Goal: Transaction & Acquisition: Purchase product/service

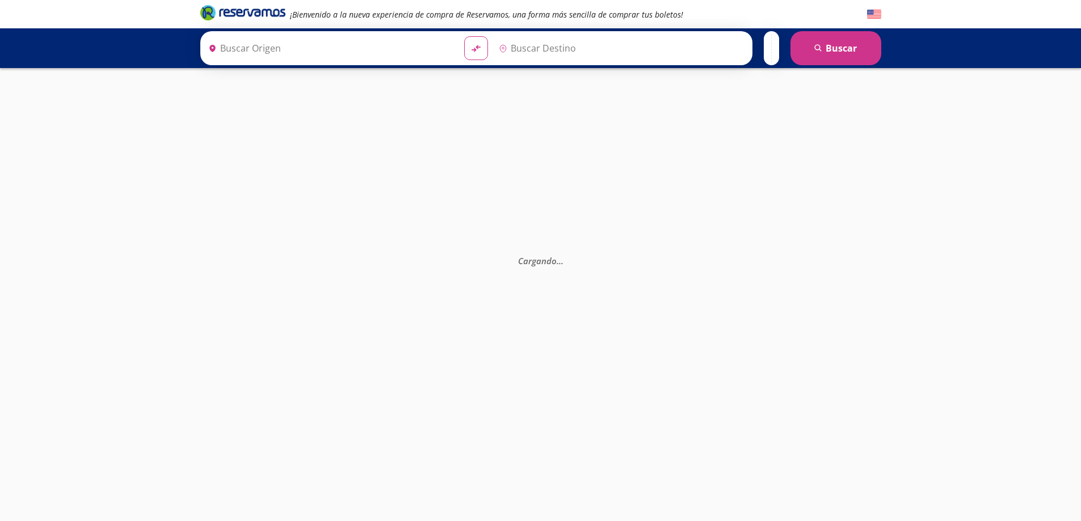
type input "[GEOGRAPHIC_DATA], [GEOGRAPHIC_DATA]"
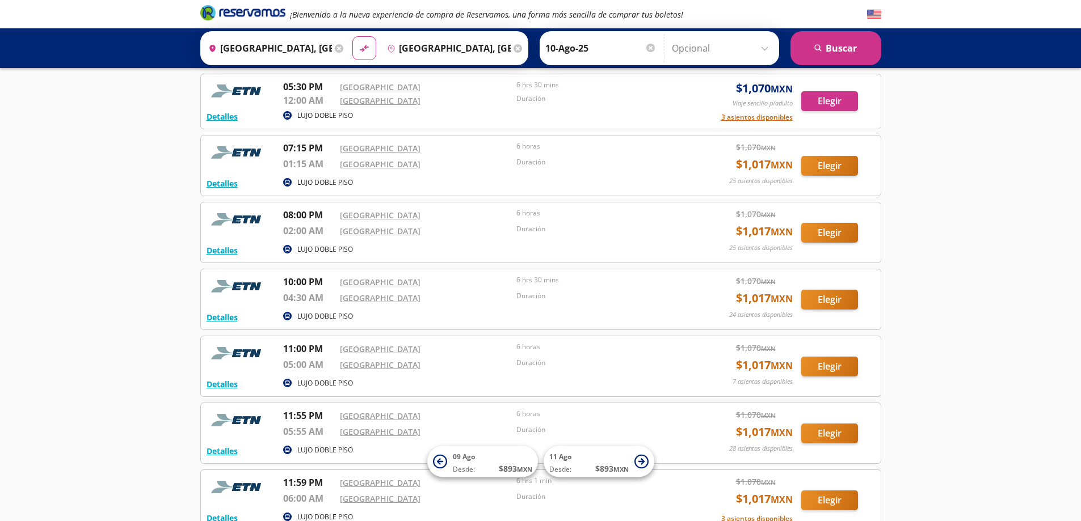
scroll to position [804, 0]
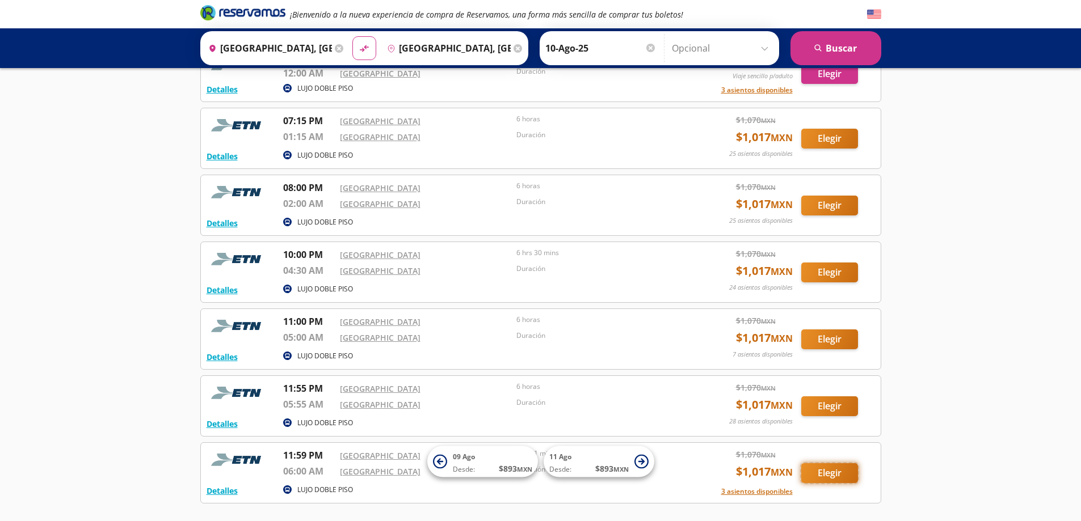
click at [827, 470] on button "Elegir" at bounding box center [829, 473] width 57 height 20
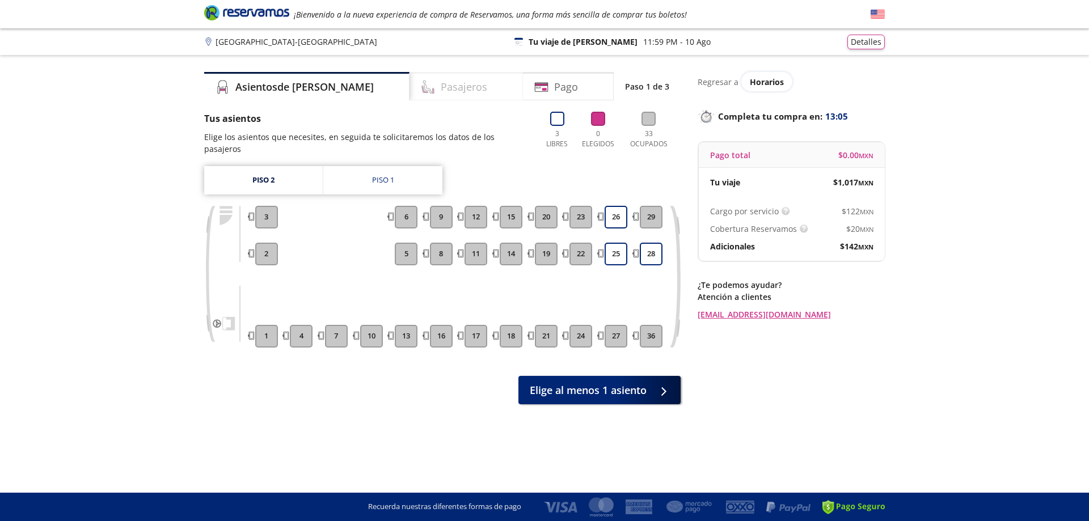
click at [441, 91] on h4 "Pasajeros" at bounding box center [464, 86] width 47 height 15
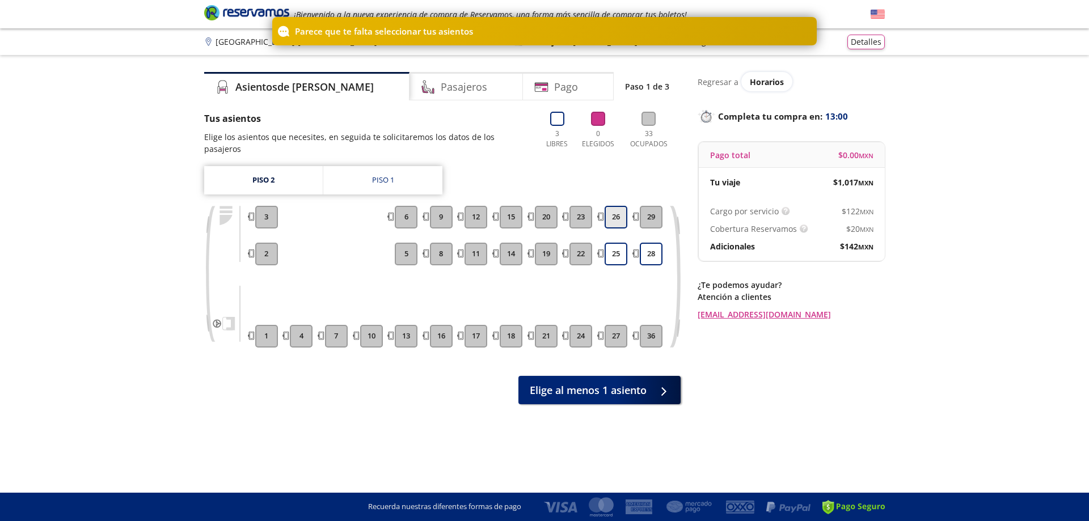
click at [623, 210] on button "26" at bounding box center [616, 217] width 23 height 23
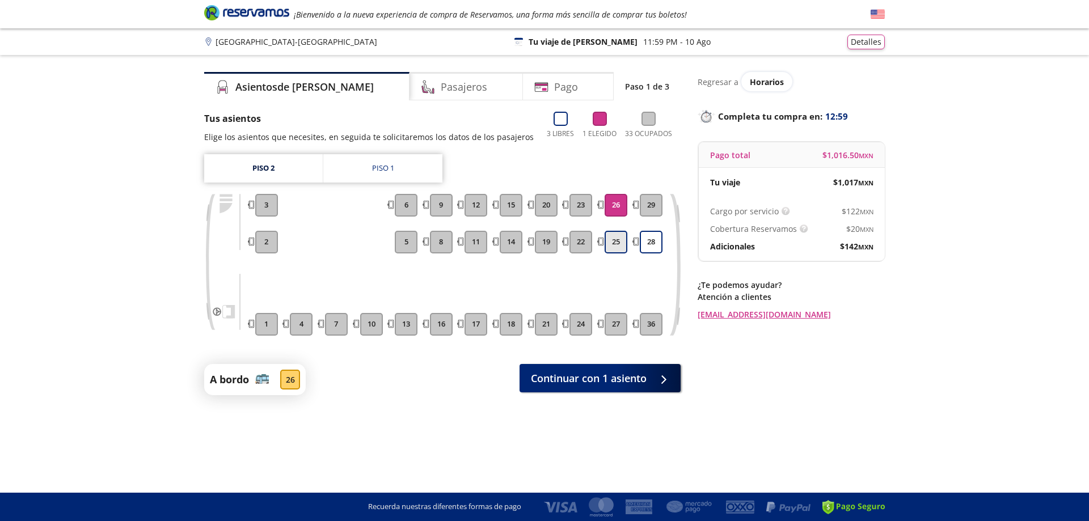
click at [622, 245] on button "25" at bounding box center [616, 242] width 23 height 23
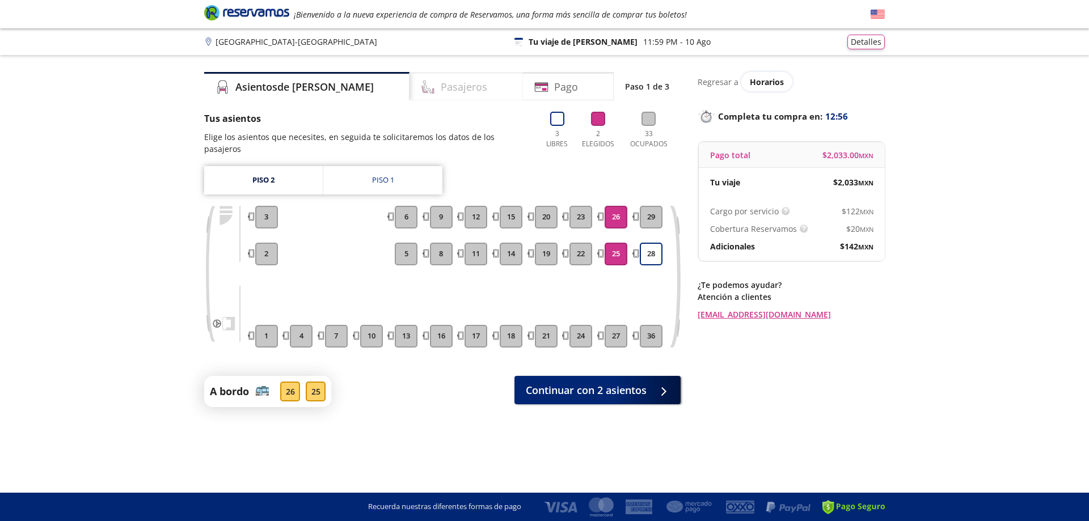
click at [441, 91] on h4 "Pasajeros" at bounding box center [464, 86] width 47 height 15
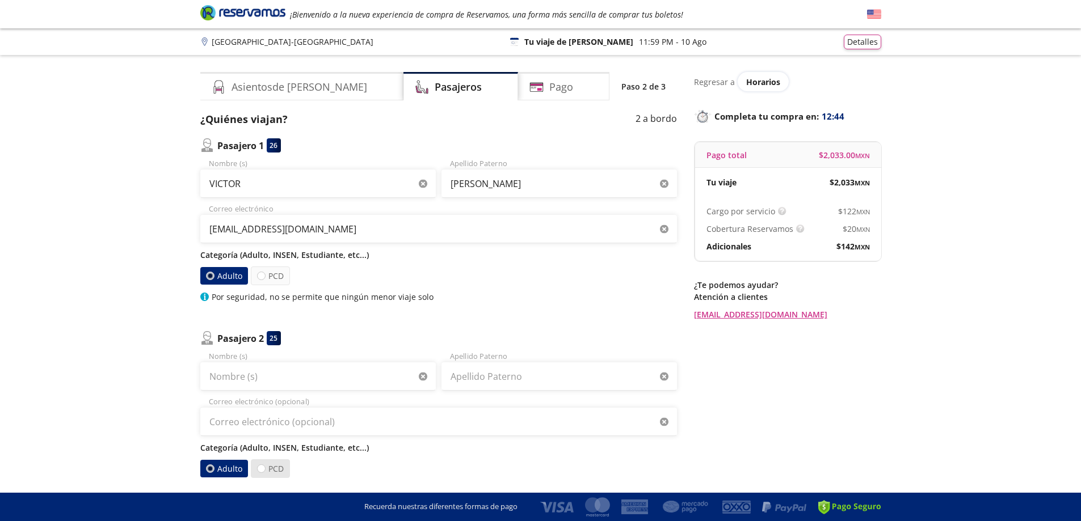
click at [271, 469] on label "PCD" at bounding box center [270, 469] width 39 height 19
click at [265, 469] on input "PCD" at bounding box center [261, 468] width 7 height 7
radio input "true"
radio input "false"
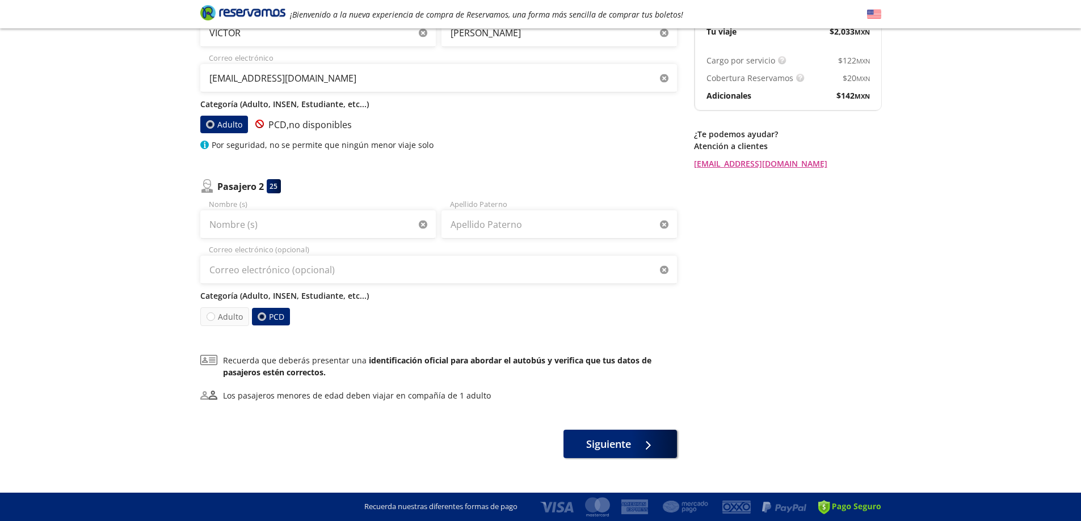
scroll to position [167, 0]
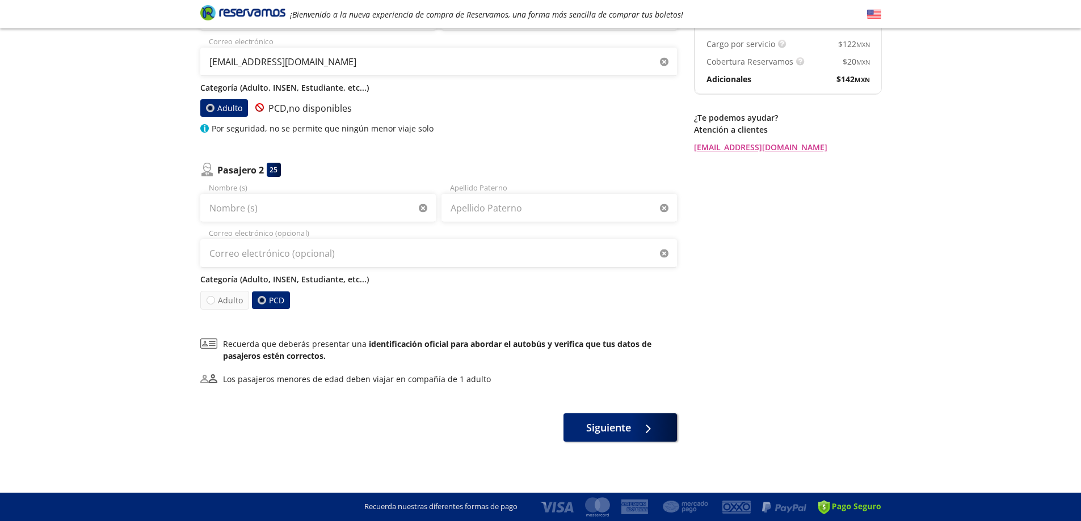
click at [275, 300] on label "PCD" at bounding box center [270, 301] width 38 height 18
click at [265, 300] on input "PCD" at bounding box center [261, 300] width 7 height 7
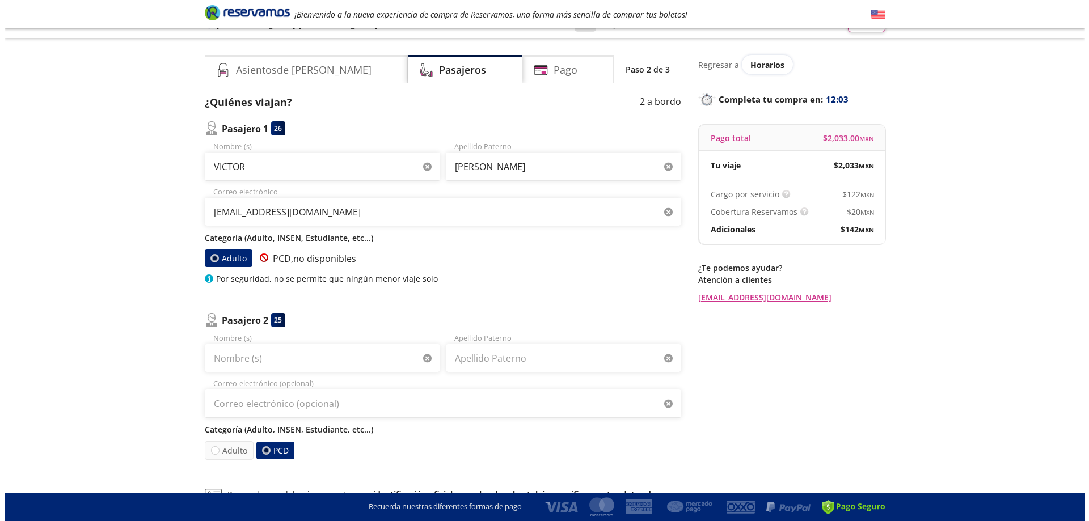
scroll to position [0, 0]
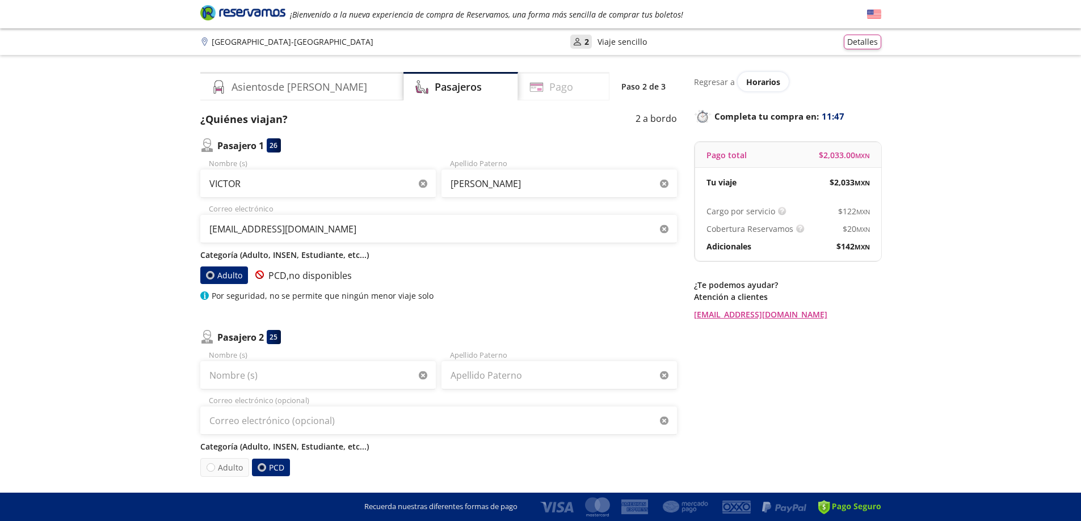
click at [549, 86] on h4 "Pago" at bounding box center [561, 86] width 24 height 15
click at [275, 89] on h4 "Asientos de Ida" at bounding box center [299, 86] width 136 height 15
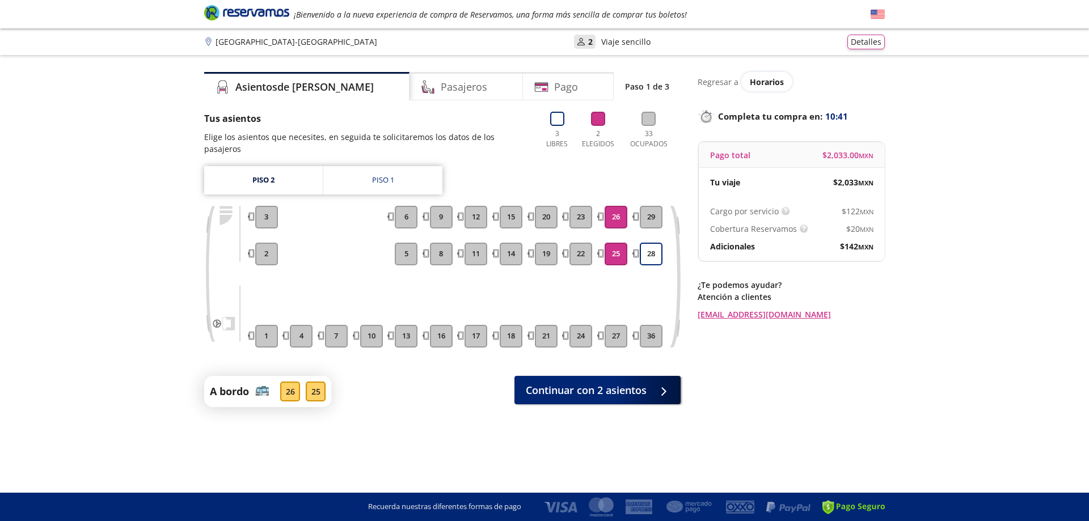
click at [614, 206] on button "26" at bounding box center [616, 217] width 23 height 23
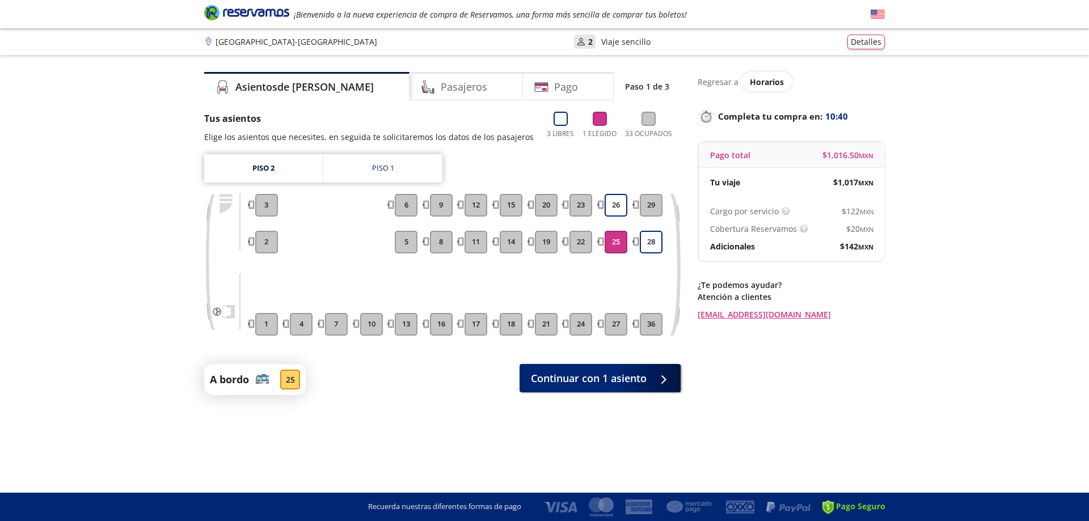
click at [614, 240] on button "25" at bounding box center [616, 242] width 23 height 23
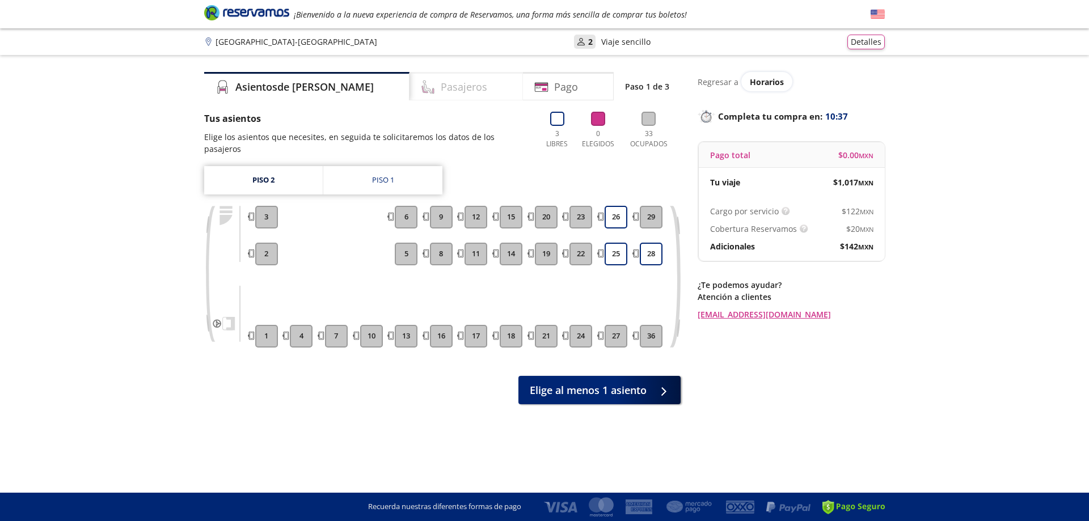
click at [441, 81] on h4 "Pasajeros" at bounding box center [464, 86] width 47 height 15
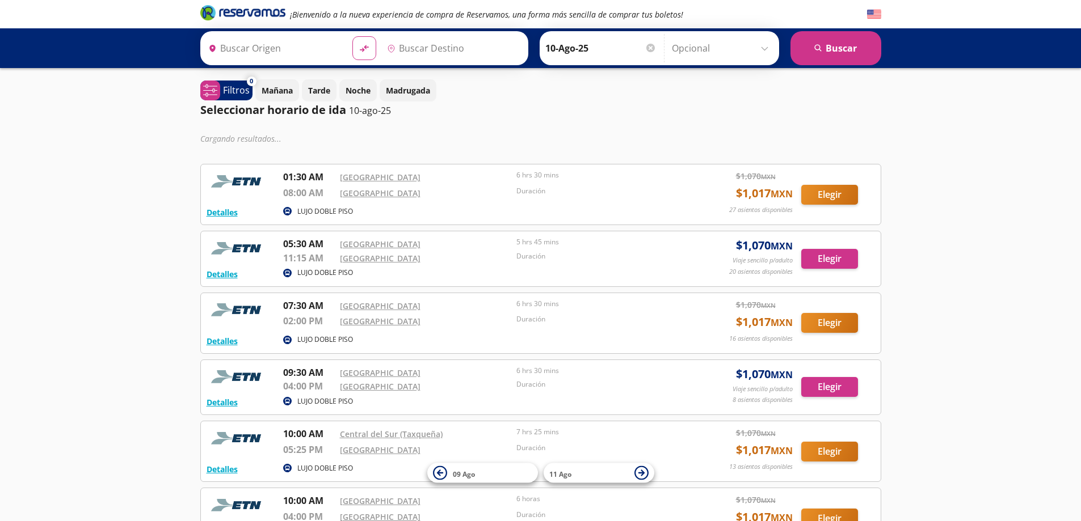
type input "[GEOGRAPHIC_DATA], [GEOGRAPHIC_DATA]"
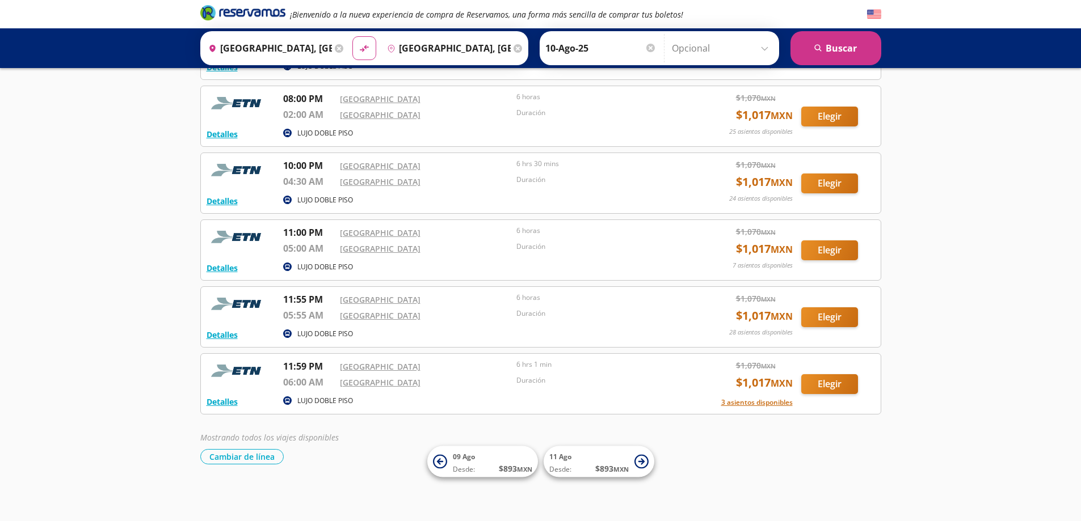
scroll to position [893, 0]
click at [841, 318] on button "Elegir" at bounding box center [829, 317] width 57 height 20
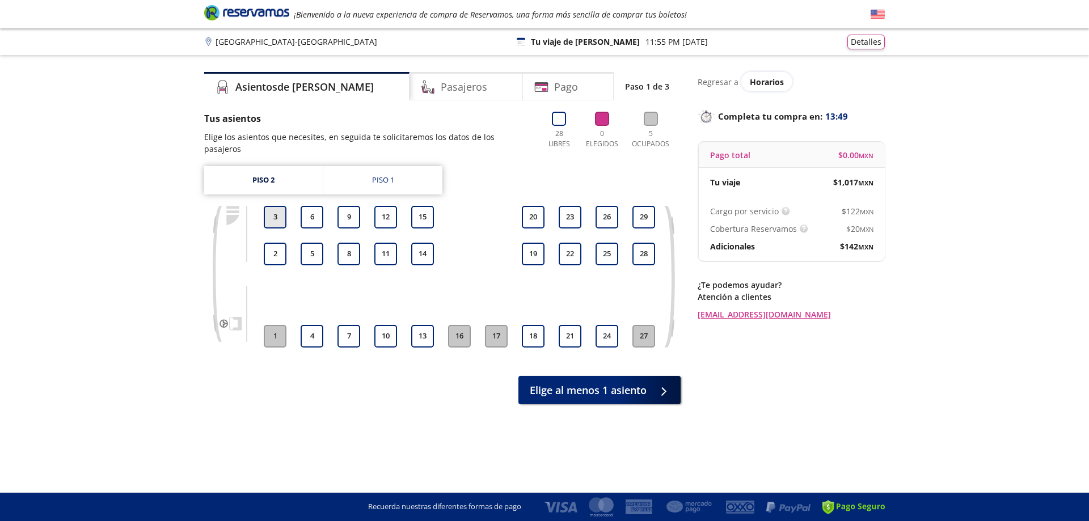
click at [277, 206] on button "3" at bounding box center [275, 217] width 23 height 23
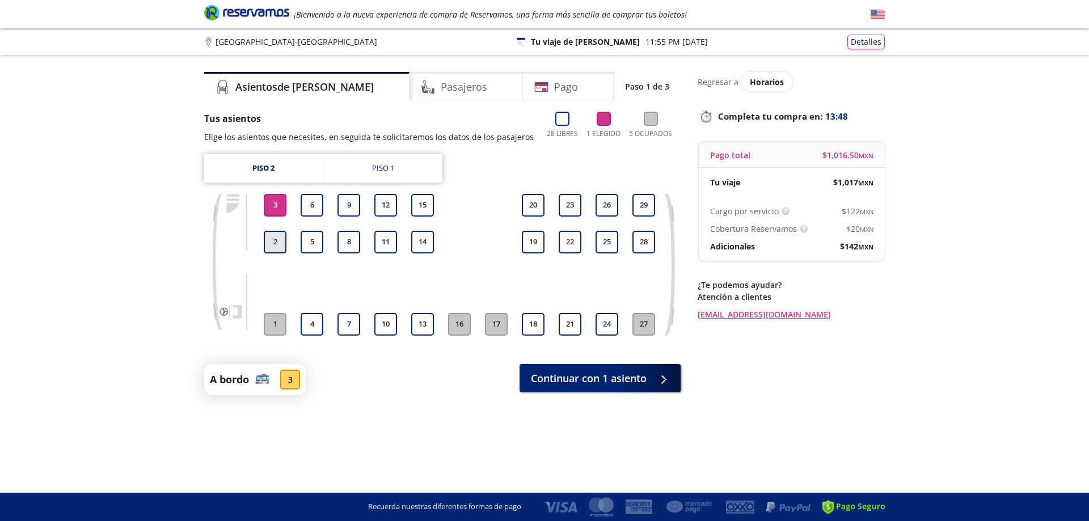
click at [277, 234] on button "2" at bounding box center [275, 242] width 23 height 23
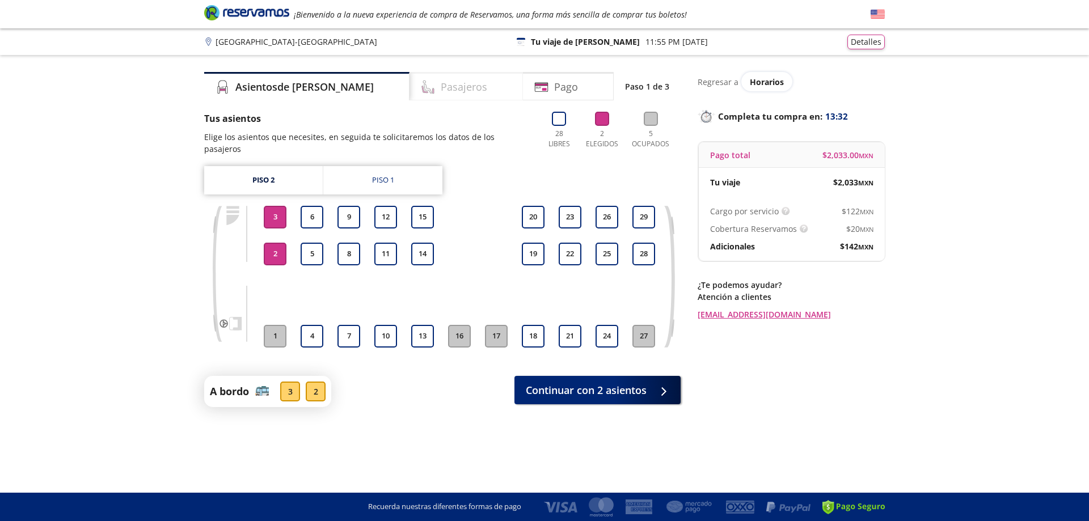
click at [441, 91] on h4 "Pasajeros" at bounding box center [464, 86] width 47 height 15
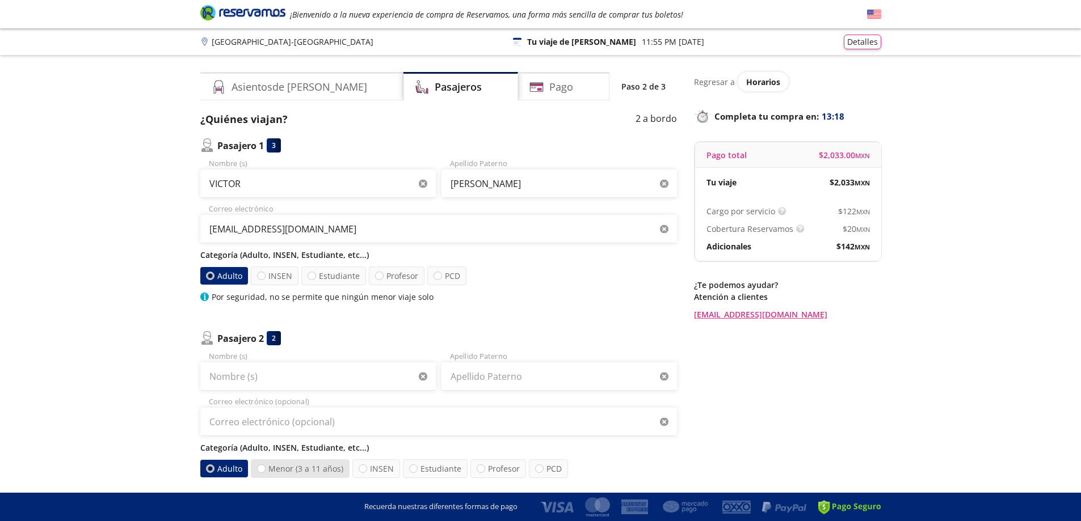
click at [265, 470] on label "Menor (3 a 11 años)" at bounding box center [300, 469] width 99 height 19
click at [265, 470] on input "Menor (3 a 11 años)" at bounding box center [261, 468] width 7 height 7
radio input "true"
radio input "false"
click at [371, 467] on label "INSEN" at bounding box center [376, 469] width 48 height 19
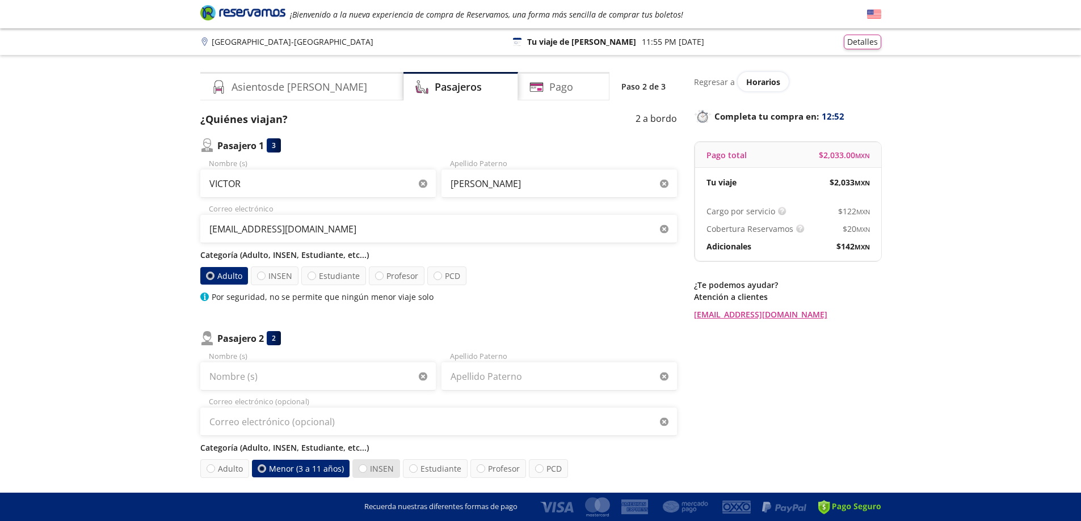
click at [366, 467] on input "INSEN" at bounding box center [362, 468] width 7 height 7
radio input "true"
click at [305, 472] on label "Menor (3 a 11 años)" at bounding box center [300, 469] width 99 height 19
click at [265, 472] on input "Menor (3 a 11 años)" at bounding box center [261, 468] width 7 height 7
radio input "true"
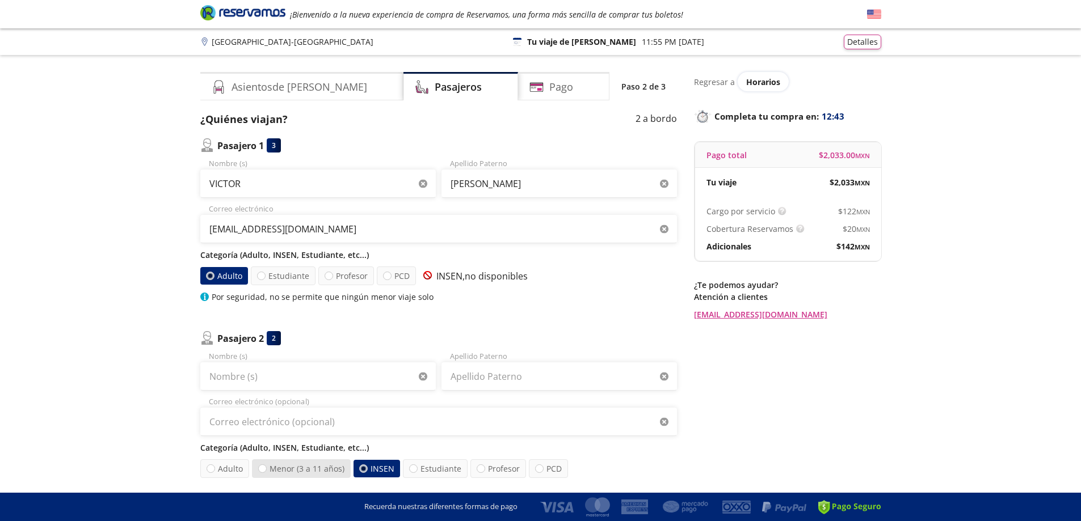
radio input "false"
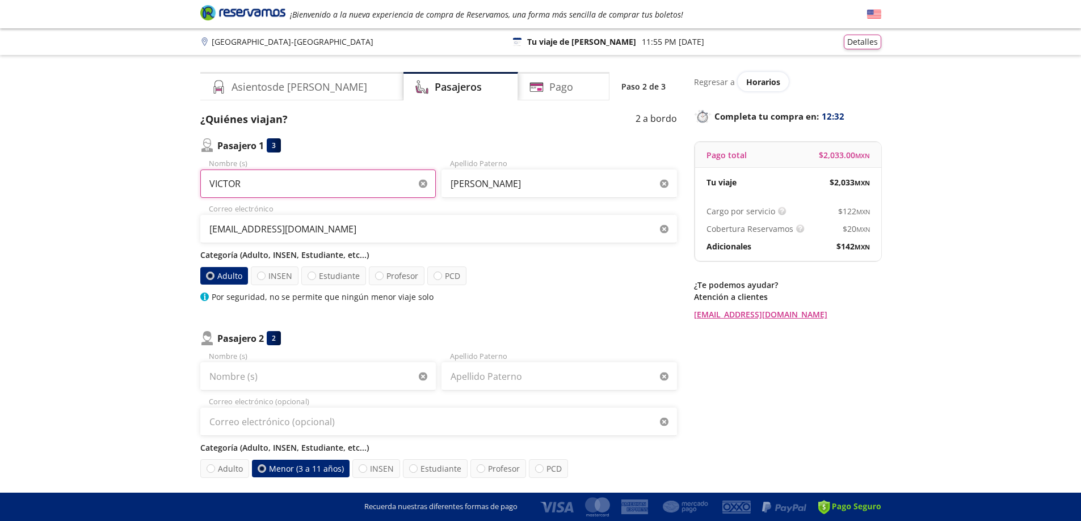
click at [287, 185] on input "VICTOR" at bounding box center [317, 184] width 235 height 28
drag, startPoint x: 205, startPoint y: 184, endPoint x: 319, endPoint y: 196, distance: 115.2
click at [319, 195] on input "VICTOR" at bounding box center [317, 184] width 235 height 28
type input "y"
type input "YOLANDA"
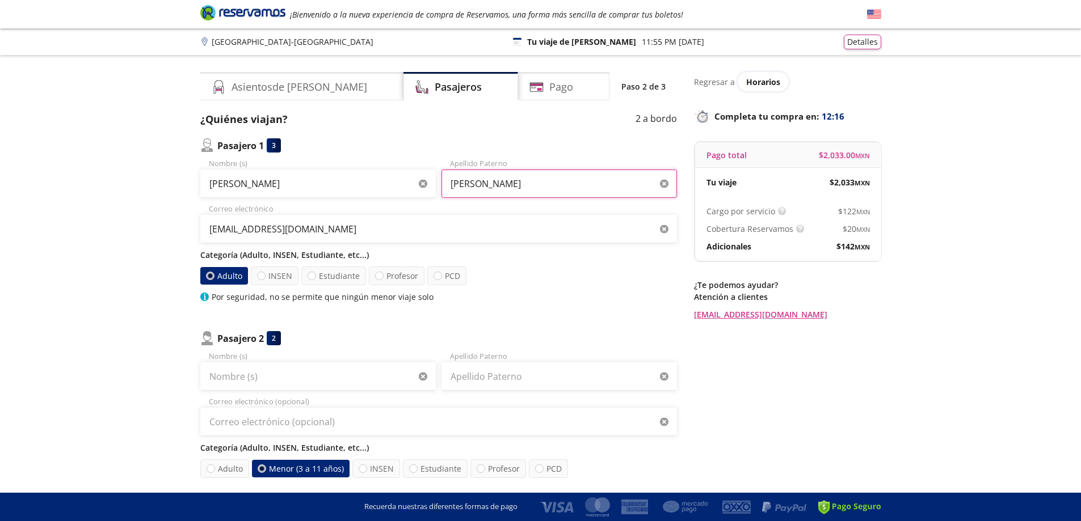
click at [580, 182] on input "BARRERA MENDIETA" at bounding box center [558, 184] width 235 height 28
drag, startPoint x: 562, startPoint y: 182, endPoint x: 420, endPoint y: 188, distance: 141.9
click at [422, 188] on div "YOLANDA Nombre (s) BARRERA MENDIETA Apellido Paterno" at bounding box center [438, 178] width 477 height 40
type input "LIRA"
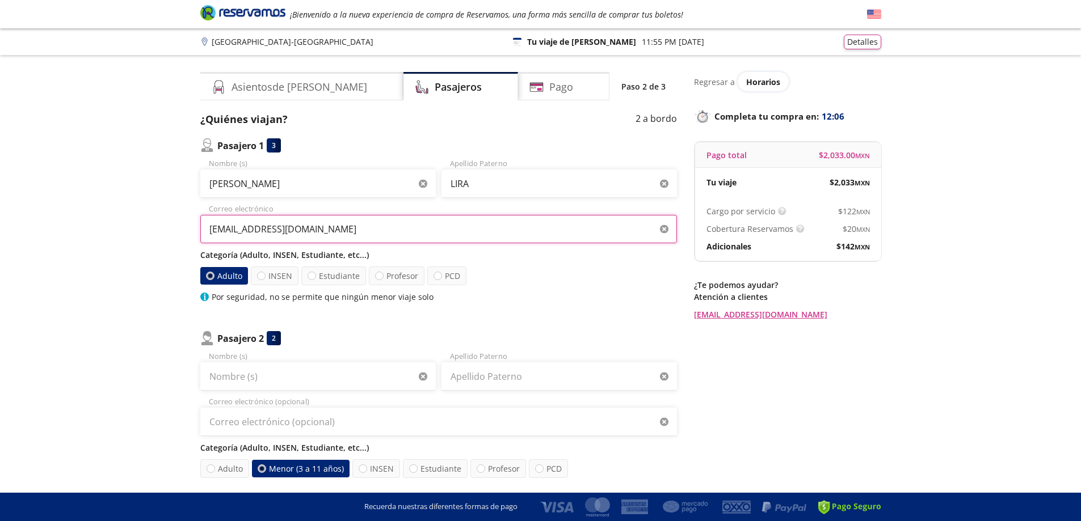
drag, startPoint x: 338, startPoint y: 231, endPoint x: 172, endPoint y: 234, distance: 165.1
click at [172, 234] on div "Group 9 Created with Sketch. Datos para la compra Ciudad de México - Aguascalie…" at bounding box center [540, 345] width 1081 height 690
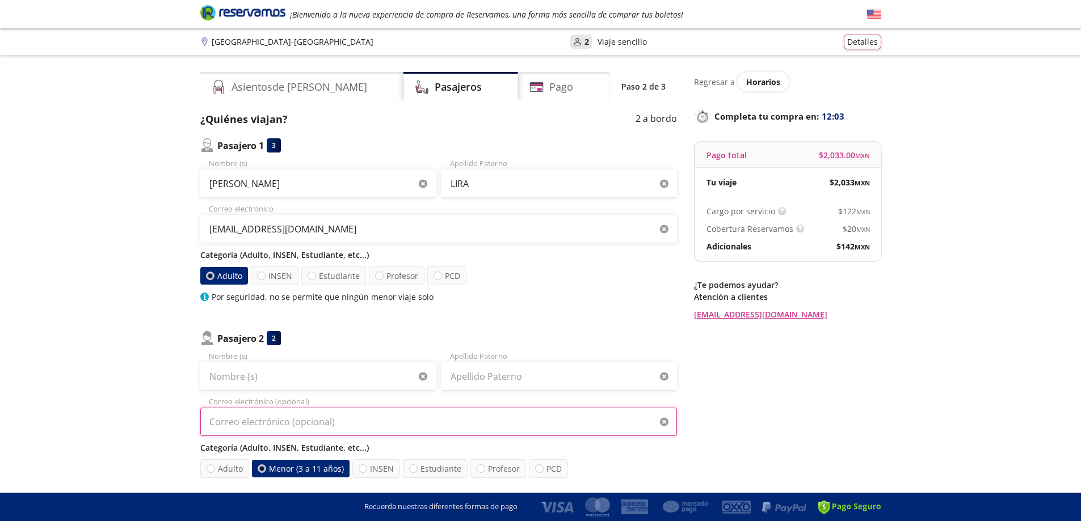
click at [303, 421] on input "Correo electrónico (opcional)" at bounding box center [438, 422] width 477 height 28
paste input "vibame040511@gmail.com"
type input "vibame040511@gmail.com"
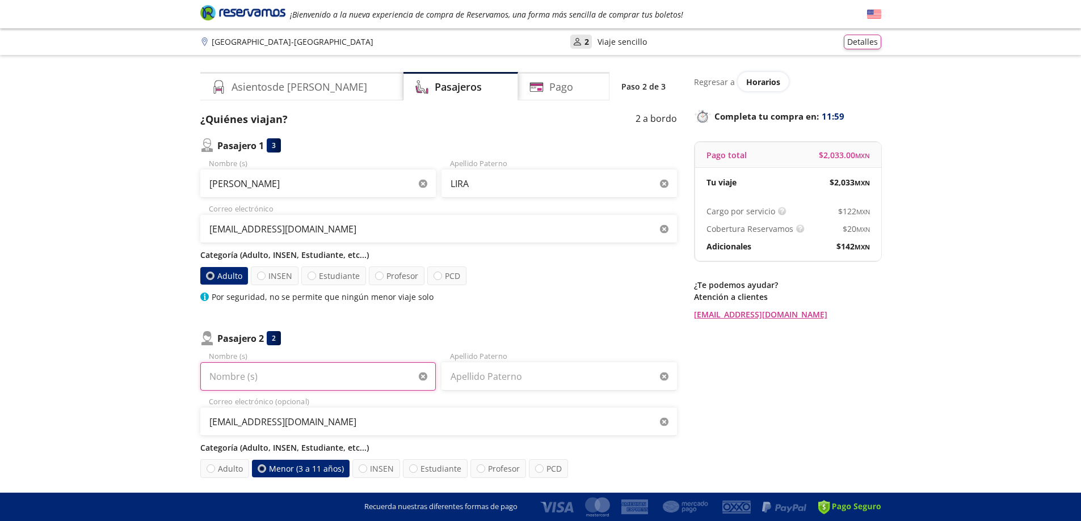
click at [259, 377] on input "Nombre (s)" at bounding box center [317, 376] width 235 height 28
type input "IAN ARIHAM"
click at [488, 381] on input "Apellido Paterno" at bounding box center [558, 376] width 235 height 28
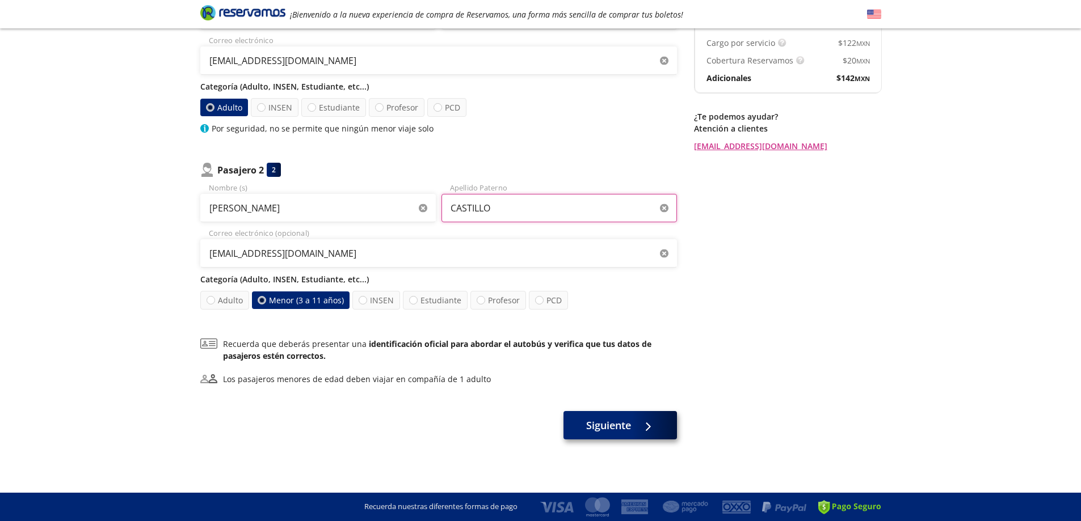
type input "CASTILLO"
click at [613, 424] on span "Siguiente" at bounding box center [608, 425] width 45 height 15
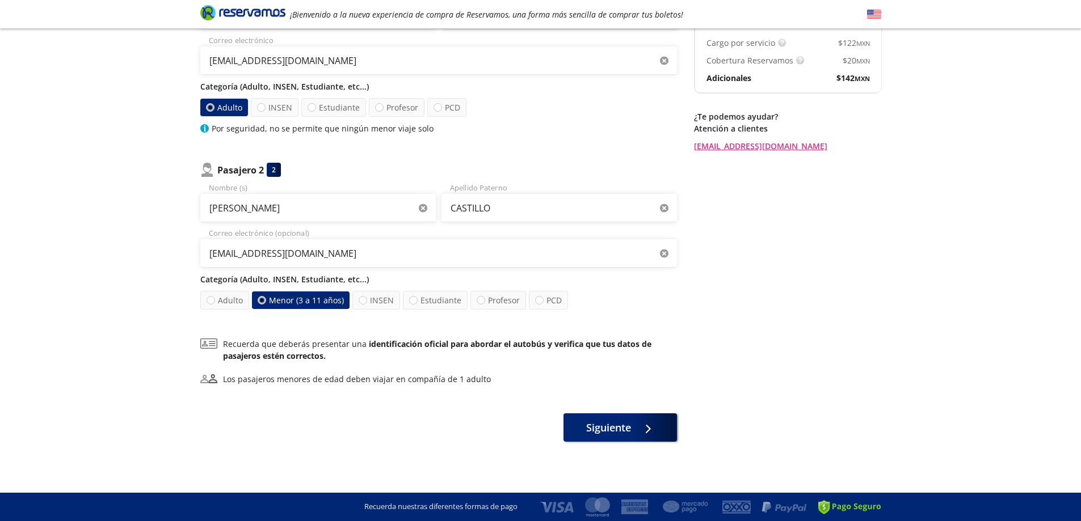
scroll to position [0, 0]
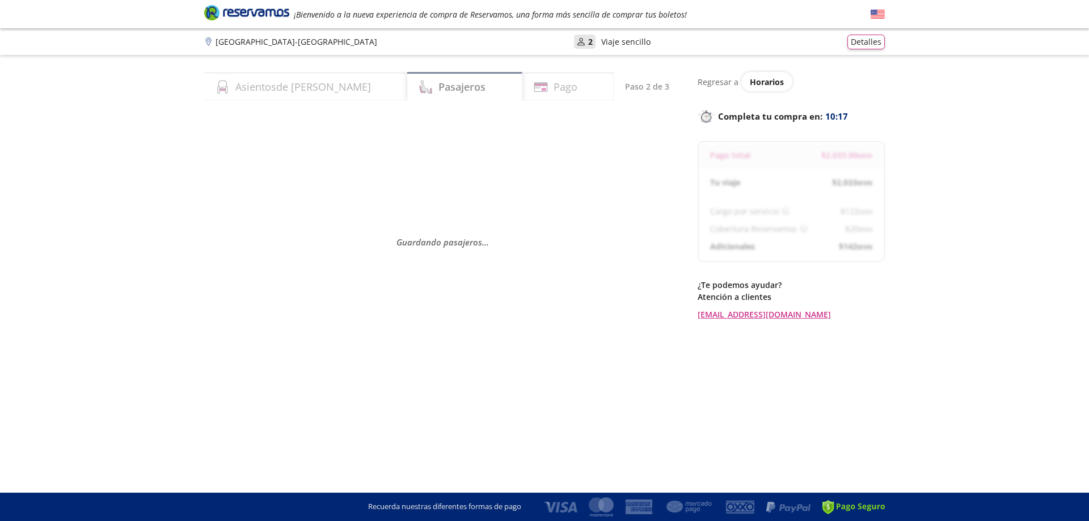
select select "MX"
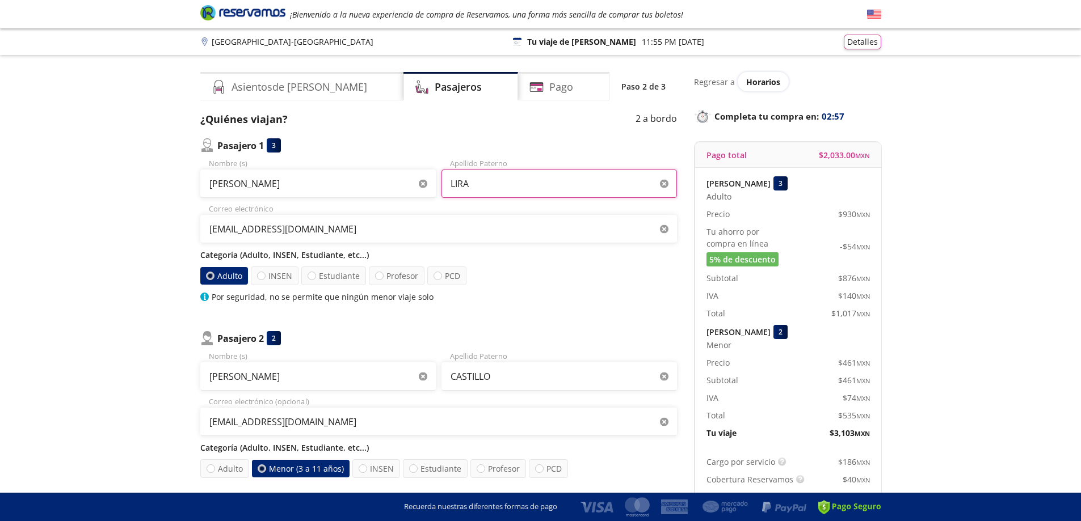
click at [510, 184] on input "LIRA" at bounding box center [558, 184] width 235 height 28
type input "LIRA NOGUERON"
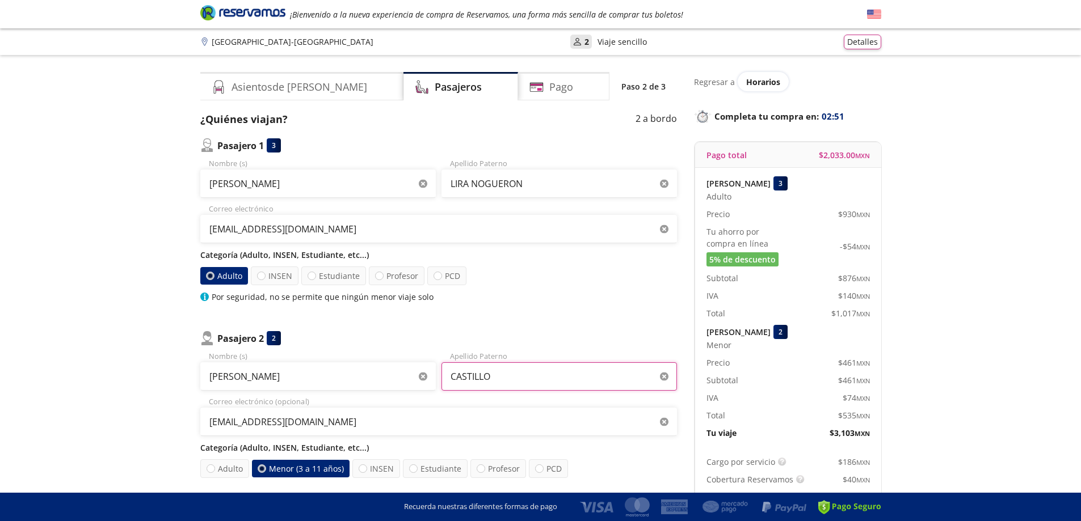
click at [535, 378] on input "CASTILLO" at bounding box center [558, 376] width 235 height 28
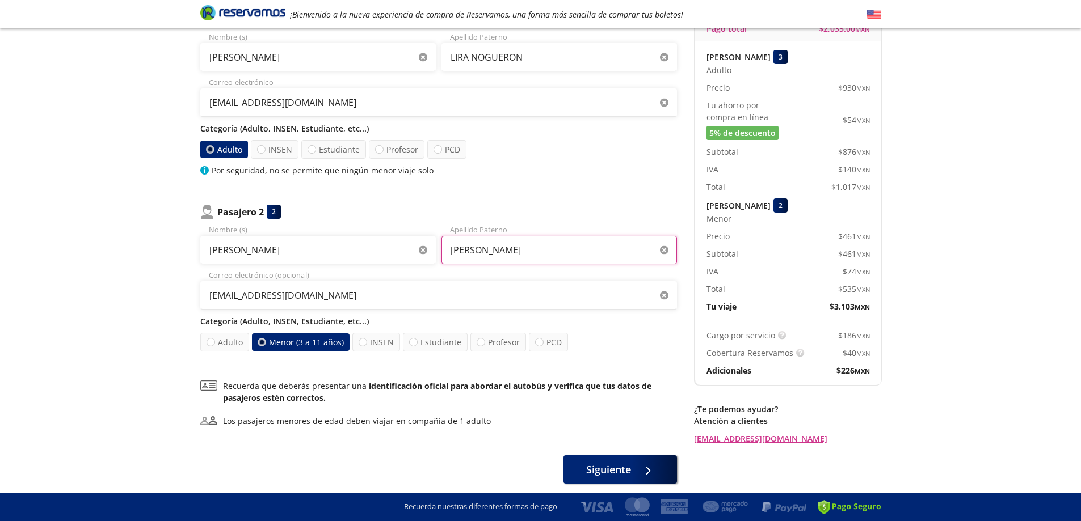
scroll to position [168, 0]
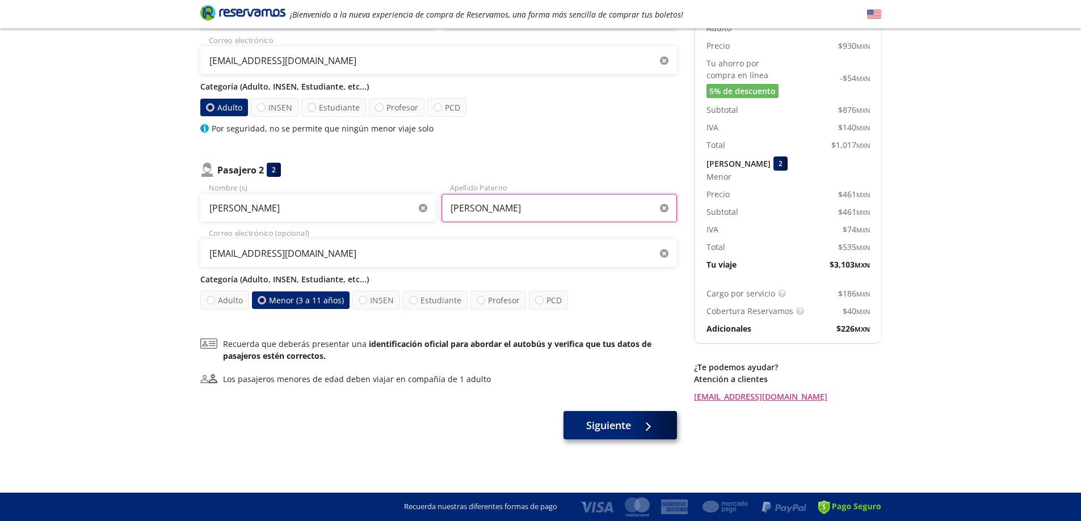
type input "CASTILLO SILVA"
click at [610, 425] on span "Siguiente" at bounding box center [608, 425] width 45 height 15
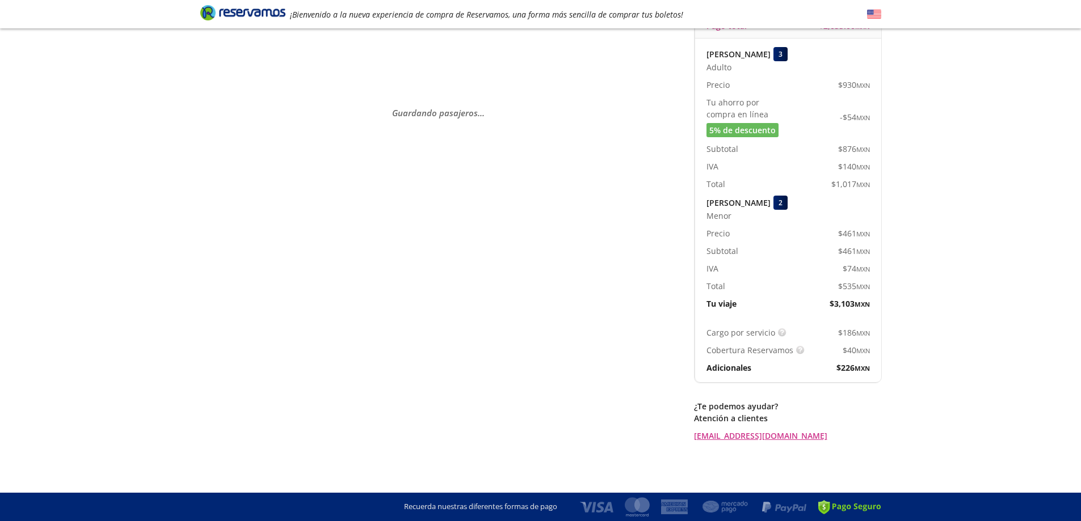
scroll to position [0, 0]
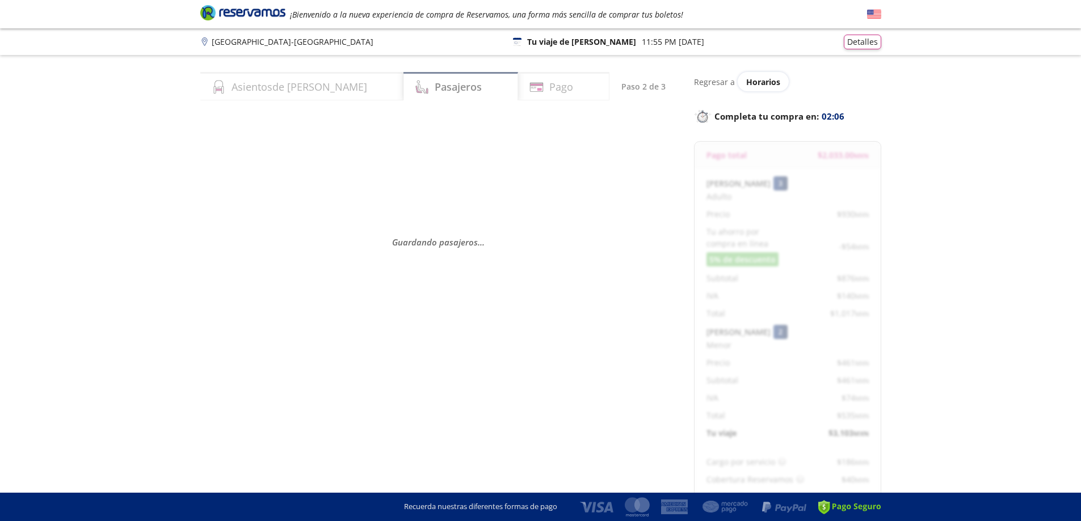
select select "MX"
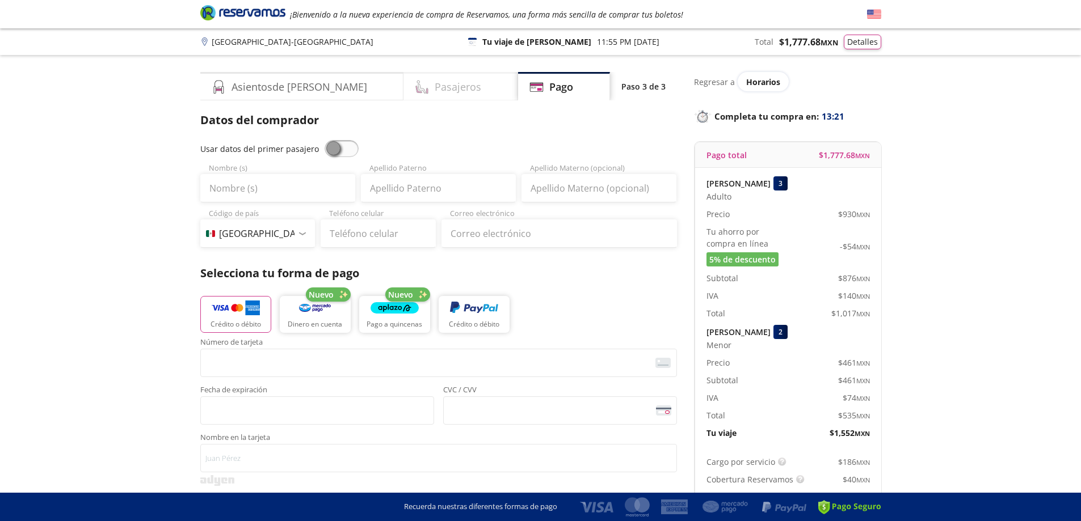
click at [435, 89] on h4 "Pasajeros" at bounding box center [458, 86] width 47 height 15
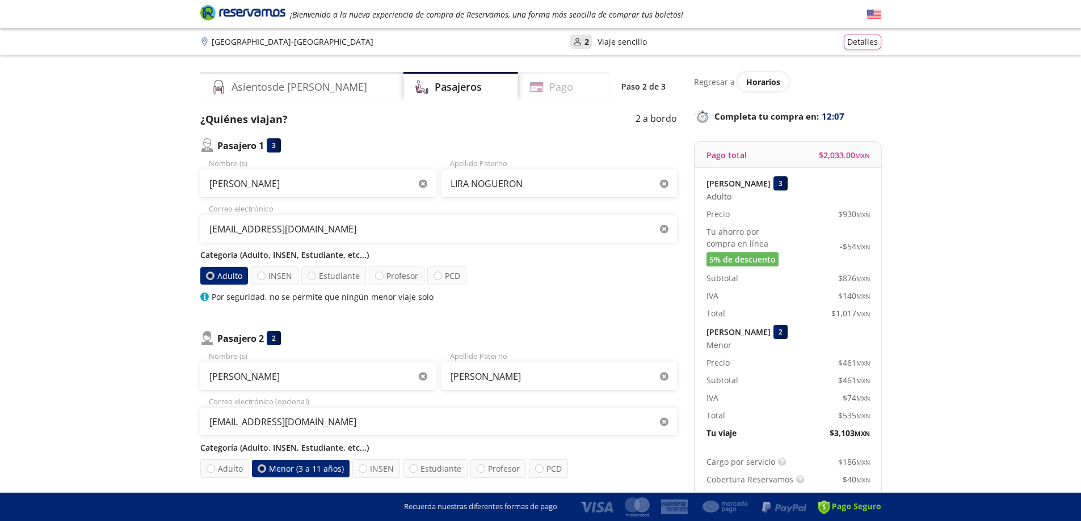
click at [550, 86] on h4 "Pago" at bounding box center [561, 86] width 24 height 15
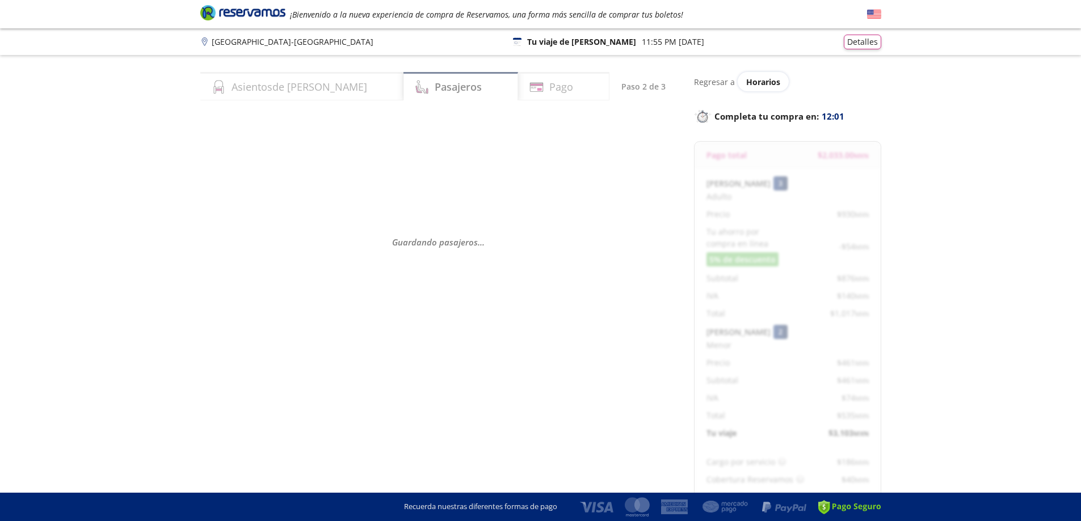
select select "MX"
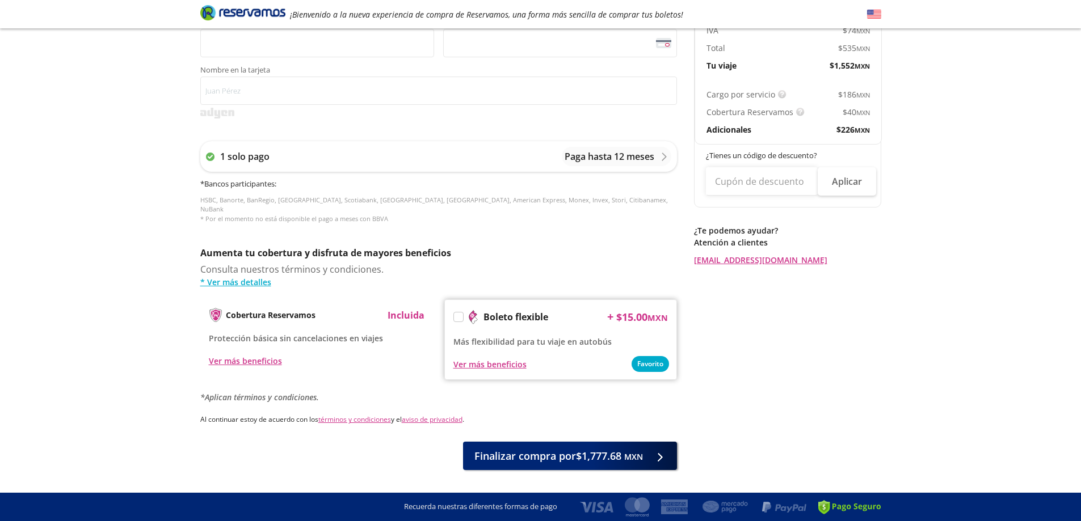
scroll to position [387, 0]
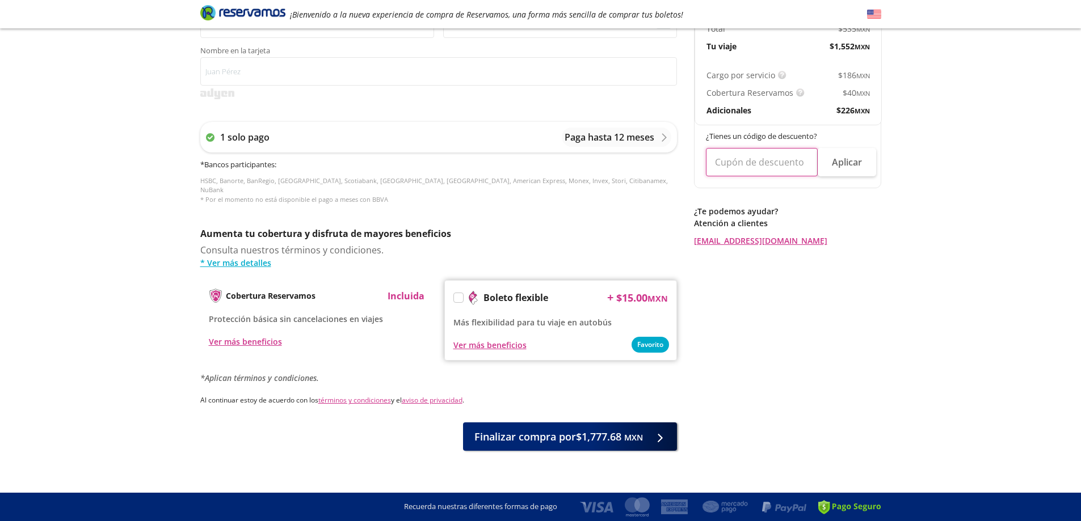
click at [743, 168] on input "text" at bounding box center [762, 162] width 112 height 28
click at [237, 257] on link "* Ver más detalles" at bounding box center [438, 263] width 477 height 12
click at [778, 73] on img at bounding box center [782, 75] width 9 height 9
click at [845, 77] on span "$ 186 MXN" at bounding box center [854, 75] width 32 height 12
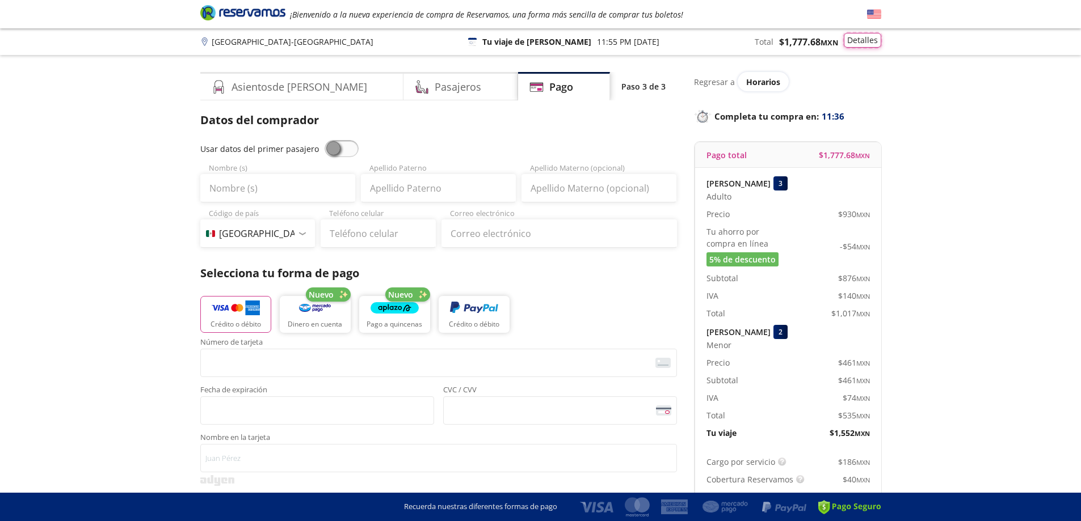
click at [864, 41] on button "Detalles" at bounding box center [862, 40] width 37 height 15
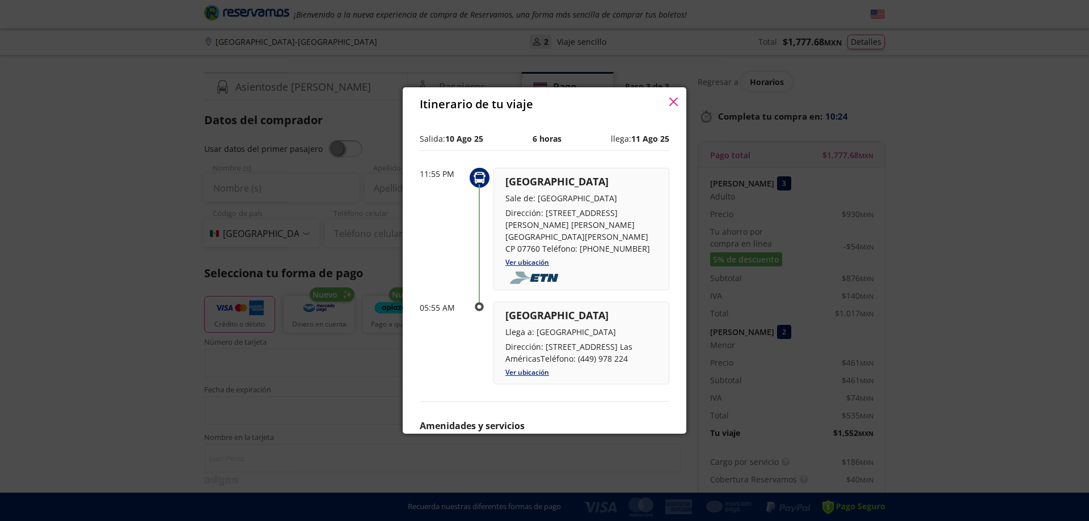
click at [673, 103] on icon "button" at bounding box center [673, 102] width 9 height 9
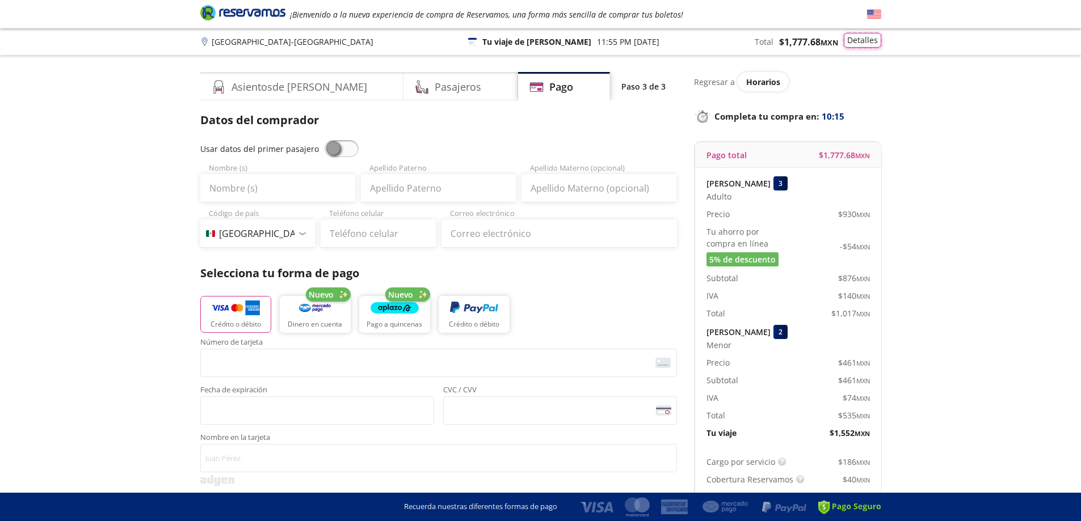
click at [865, 40] on button "Detalles" at bounding box center [862, 40] width 37 height 15
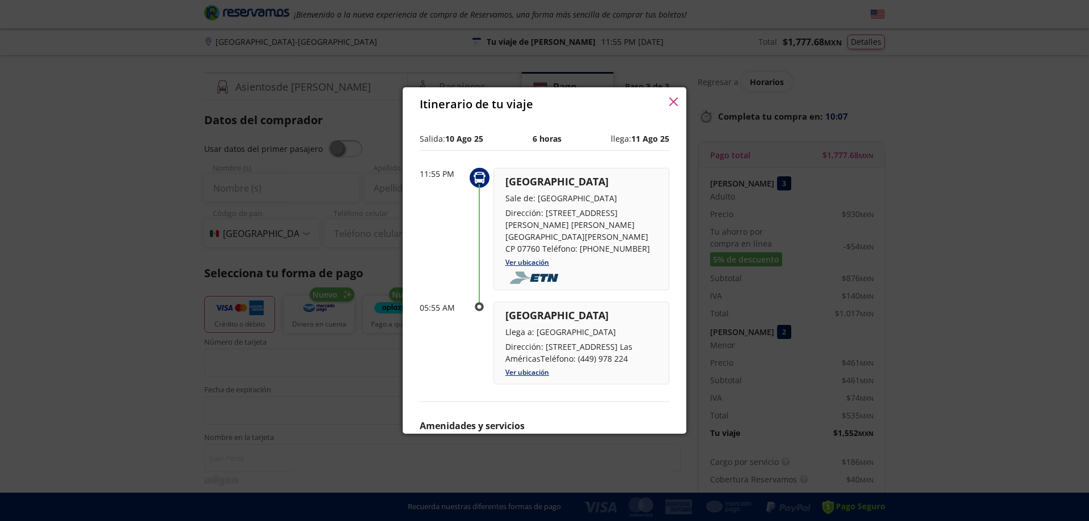
click at [675, 101] on icon "button" at bounding box center [673, 102] width 9 height 9
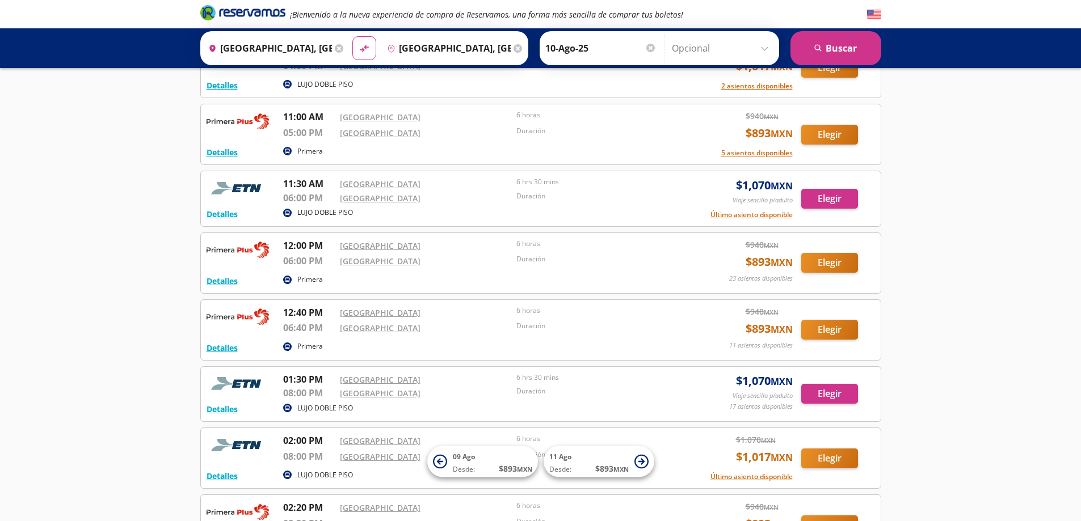
scroll to position [567, 0]
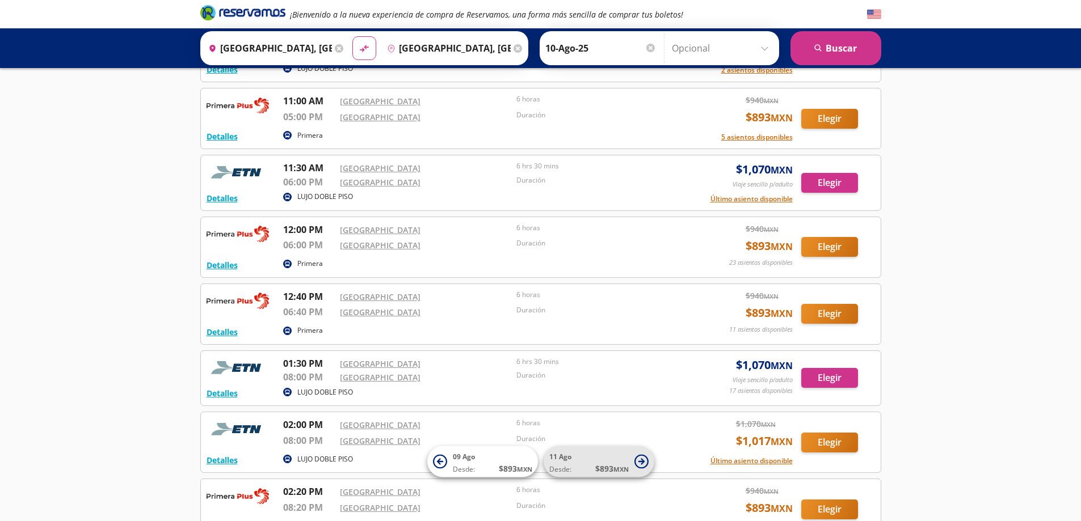
click at [640, 460] on icon at bounding box center [641, 462] width 14 height 14
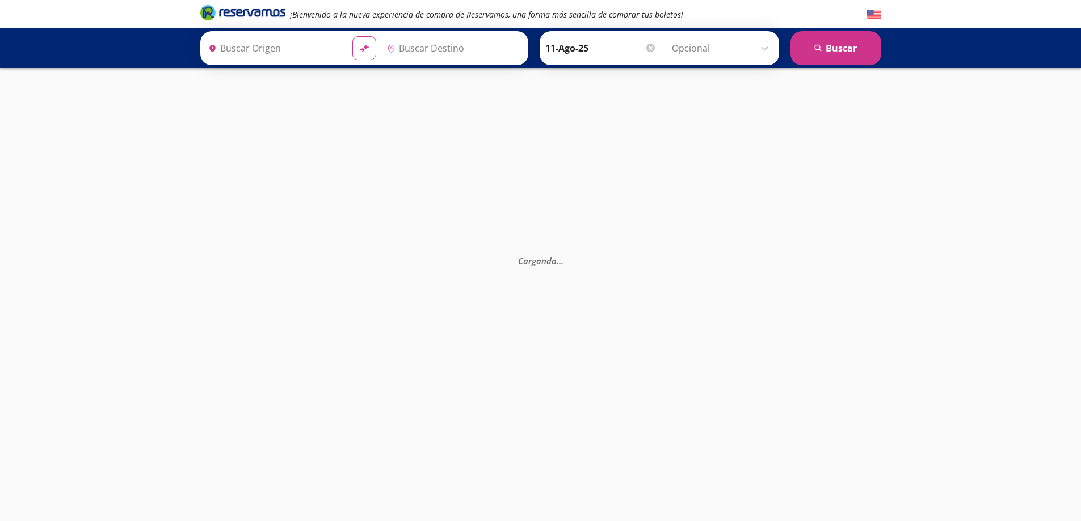
type input "Central del Norte, Distrito Federal"
type input "Central Aguascalientes, Aguascalientes"
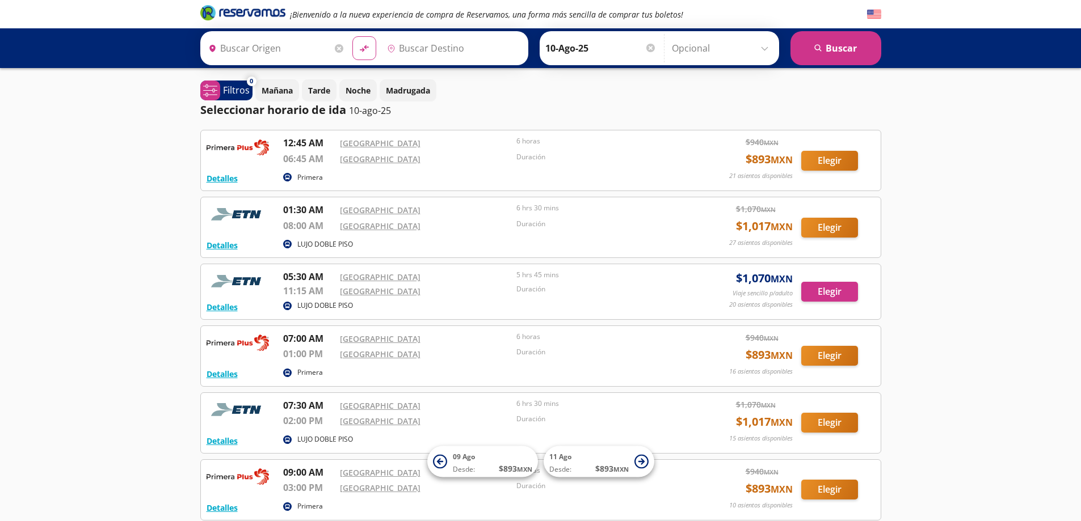
type input "Central del Norte, Distrito Federal"
type input "Central Aguascalientes, Aguascalientes"
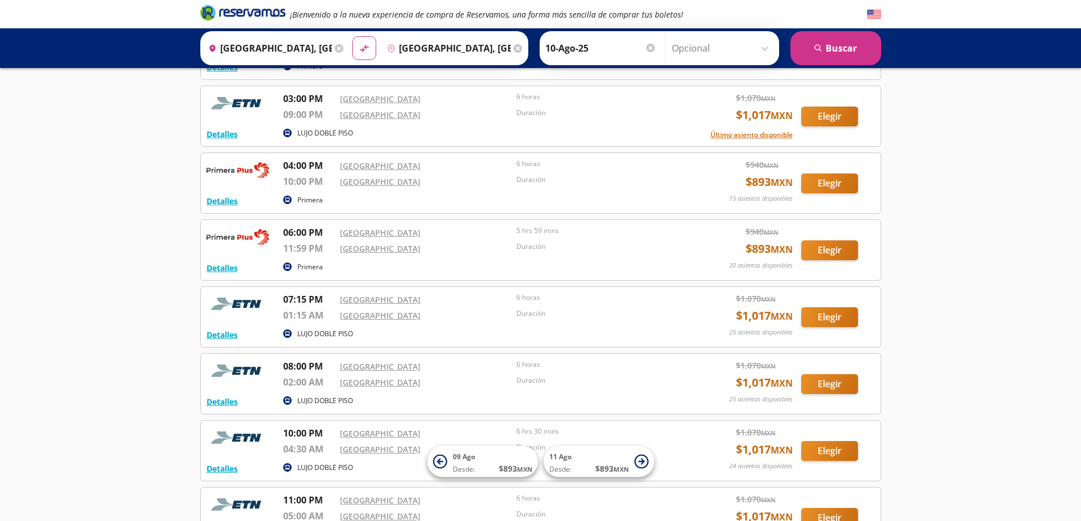
scroll to position [1562, 0]
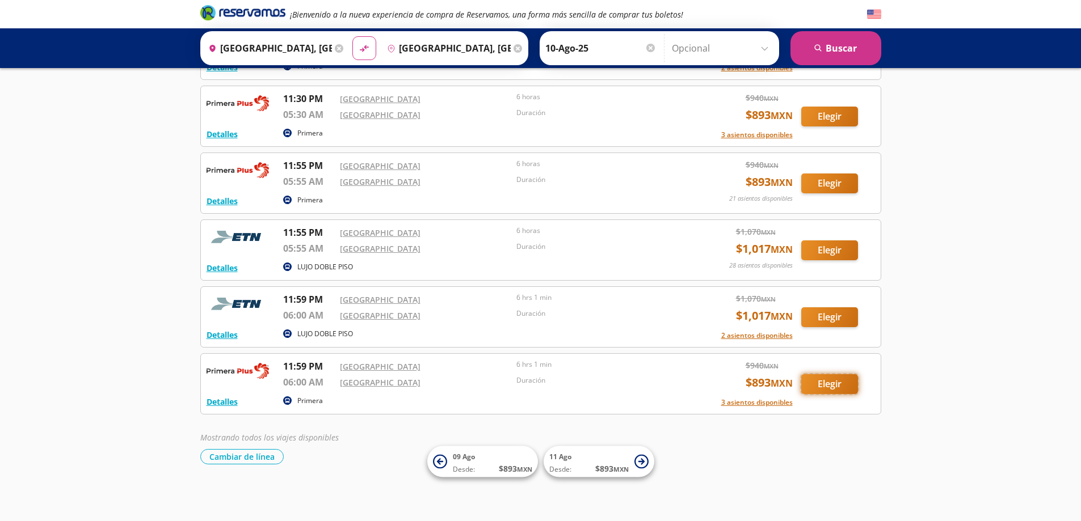
click at [825, 381] on button "Elegir" at bounding box center [829, 384] width 57 height 20
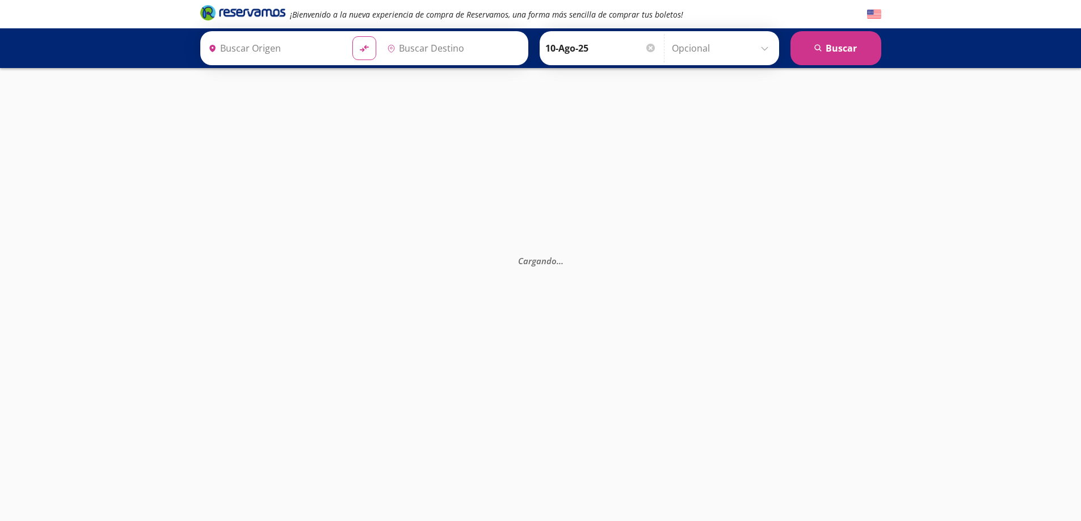
type input "Central del Norte, Distrito Federal"
type input "Central Aguascalientes, Aguascalientes"
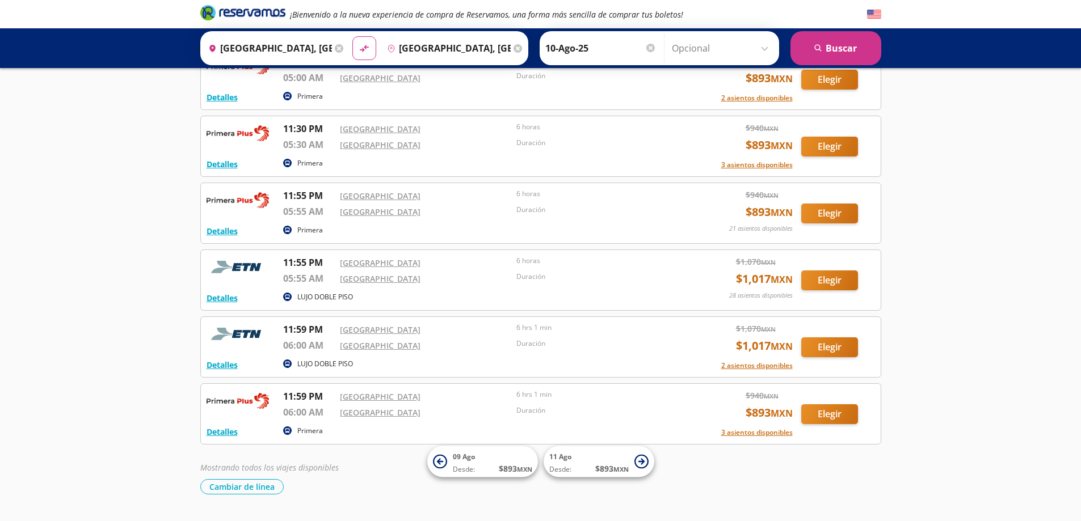
scroll to position [1562, 0]
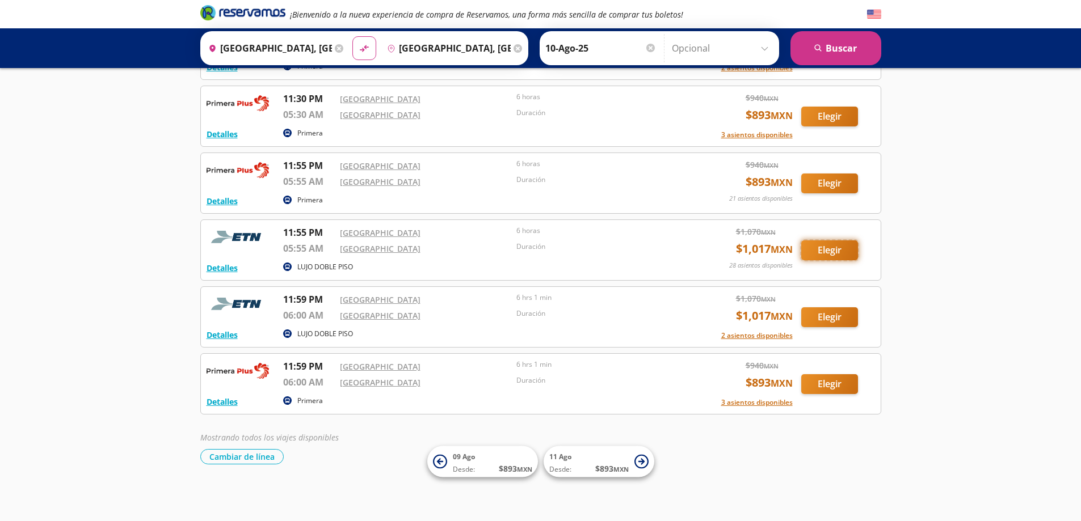
click at [822, 248] on button "Elegir" at bounding box center [829, 251] width 57 height 20
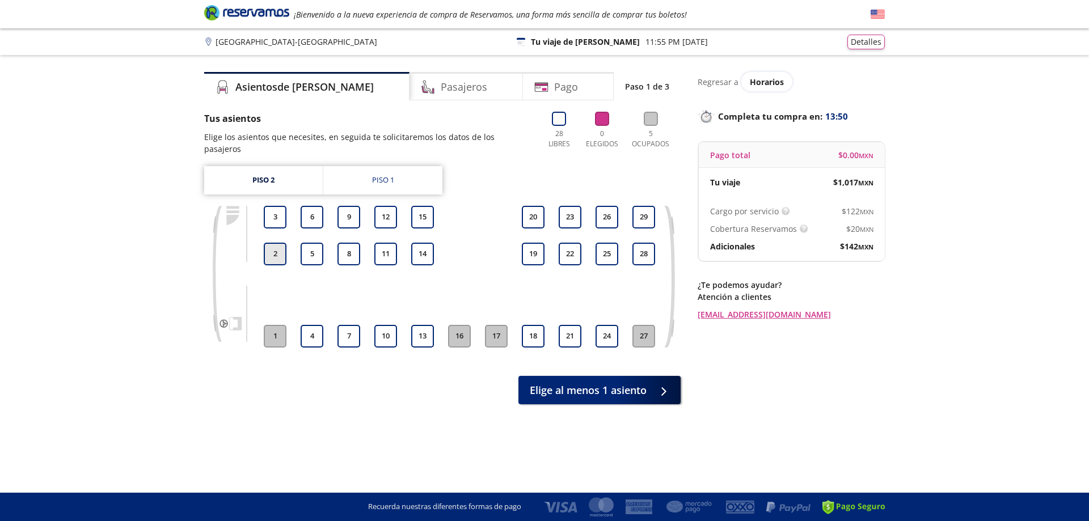
click at [277, 245] on button "2" at bounding box center [275, 254] width 23 height 23
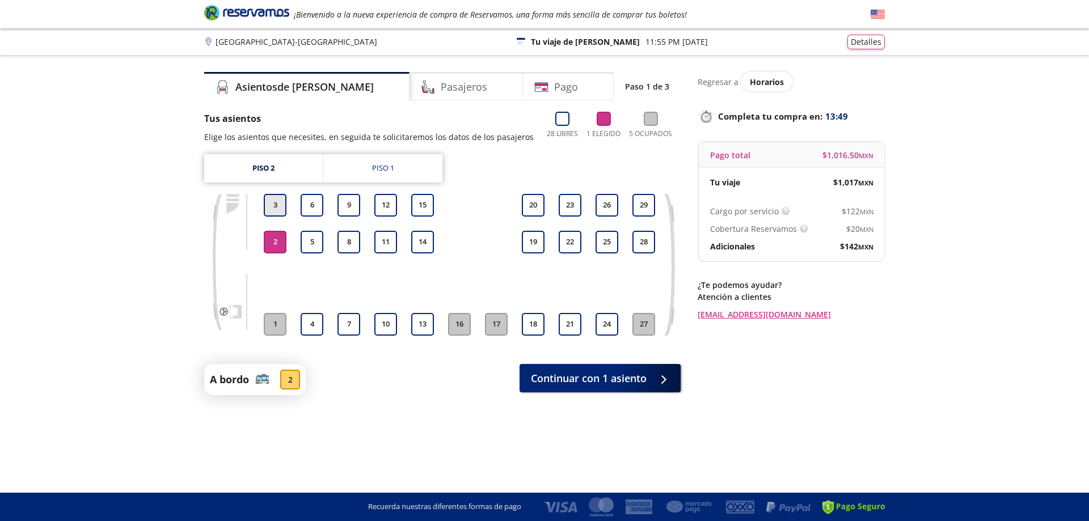
click at [277, 200] on button "3" at bounding box center [275, 205] width 23 height 23
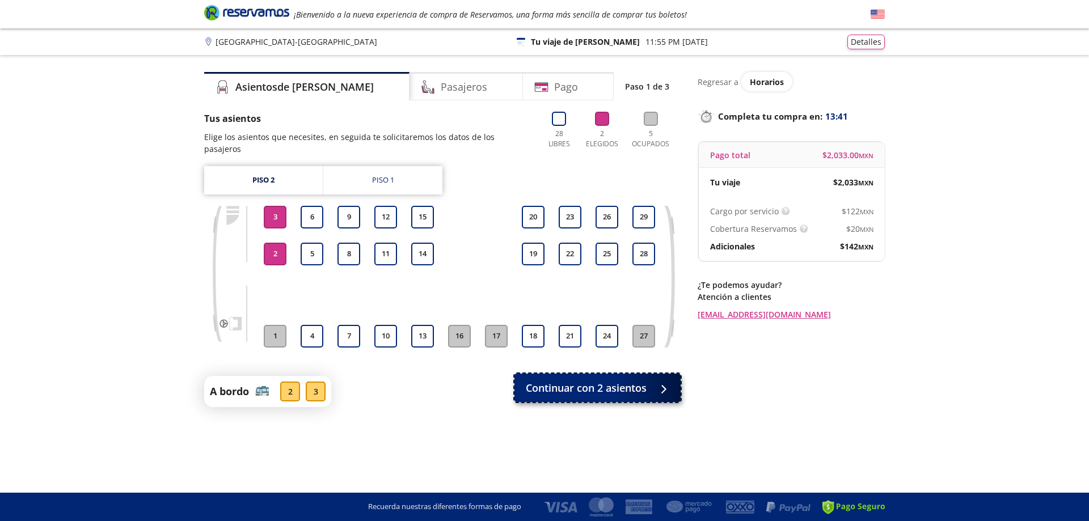
click at [585, 381] on span "Continuar con 2 asientos" at bounding box center [586, 388] width 121 height 15
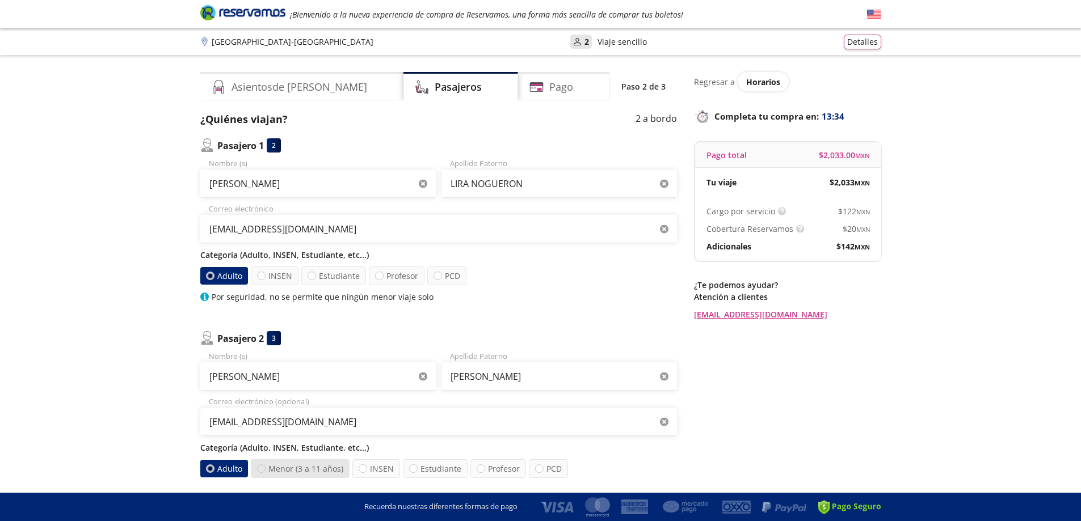
click at [258, 471] on div at bounding box center [261, 469] width 9 height 9
click at [258, 471] on input "Menor (3 a 11 años)" at bounding box center [261, 468] width 7 height 7
radio input "true"
radio input "false"
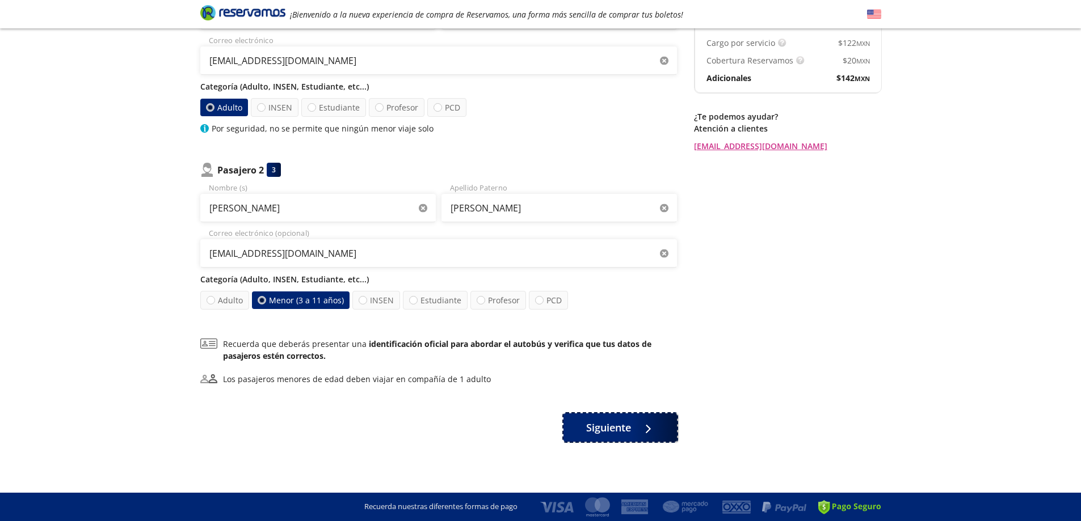
click at [617, 424] on span "Siguiente" at bounding box center [608, 427] width 45 height 15
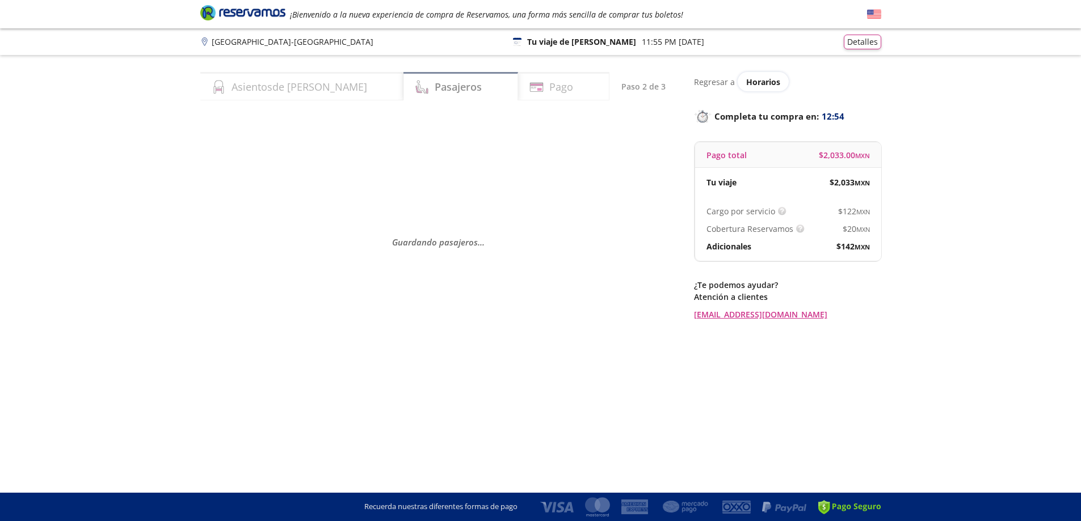
scroll to position [0, 0]
select select "MX"
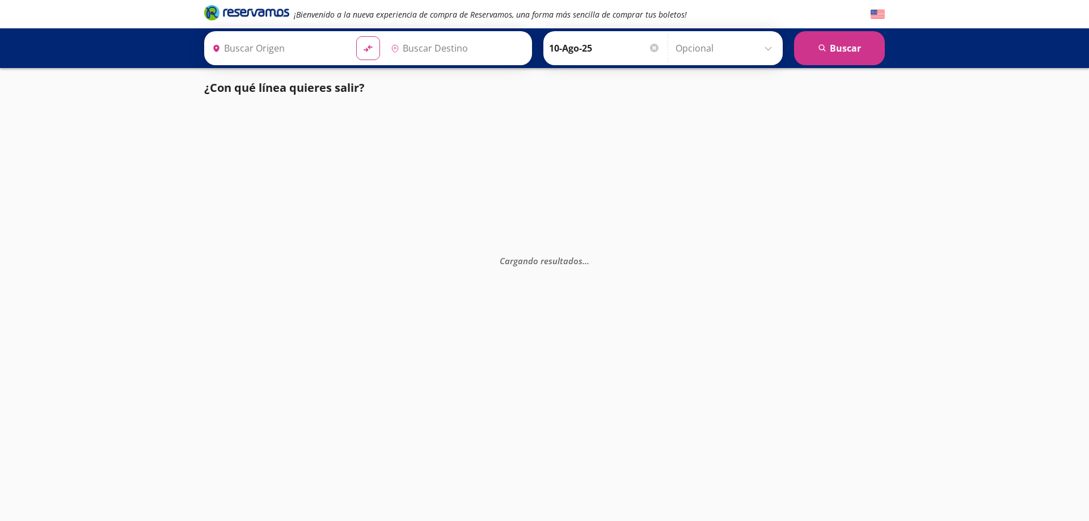
type input "[GEOGRAPHIC_DATA], [GEOGRAPHIC_DATA]"
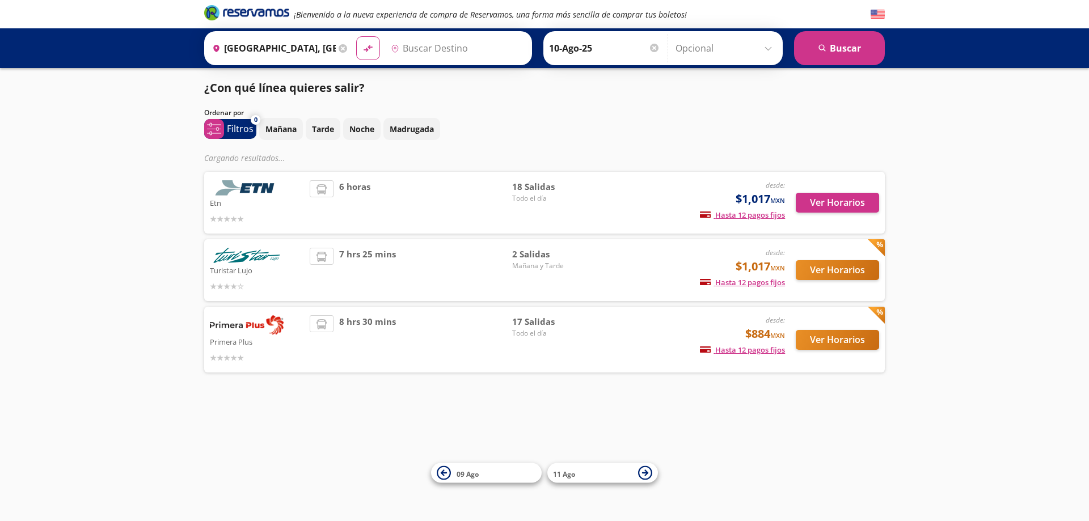
type input "[GEOGRAPHIC_DATA], [GEOGRAPHIC_DATA]"
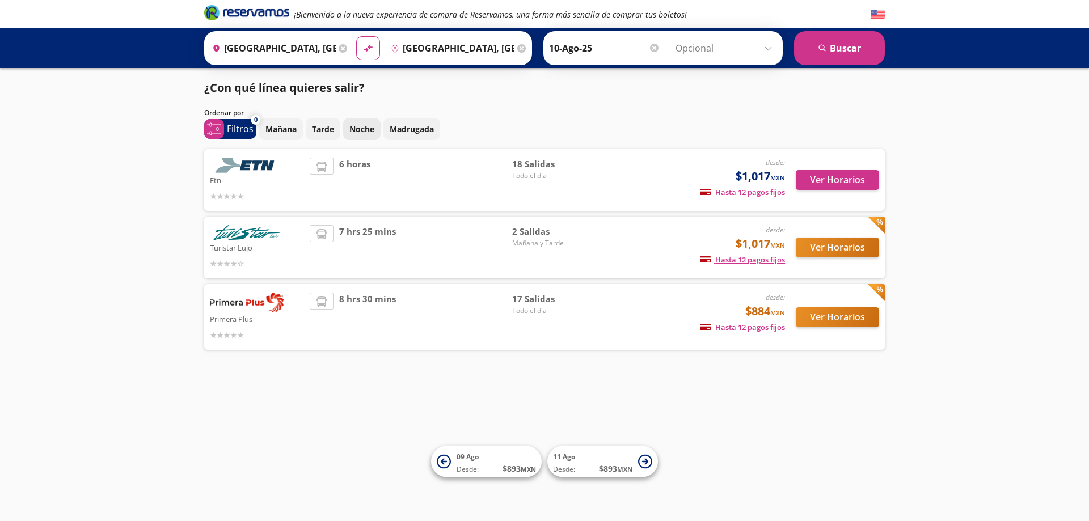
click at [365, 131] on p "Noche" at bounding box center [361, 129] width 25 height 12
